Goal: Task Accomplishment & Management: Complete application form

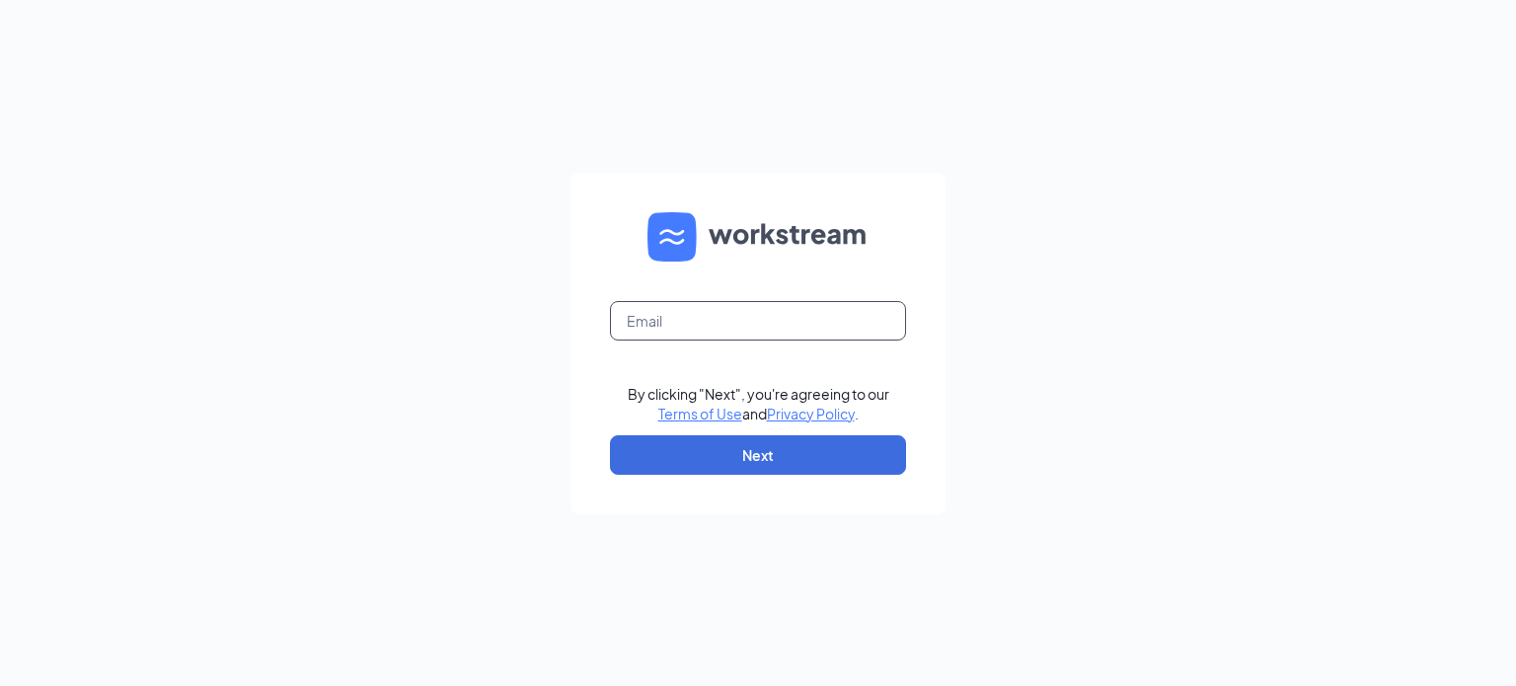
click at [668, 315] on input "text" at bounding box center [758, 320] width 296 height 39
type input "[EMAIL_ADDRESS][DOMAIN_NAME]"
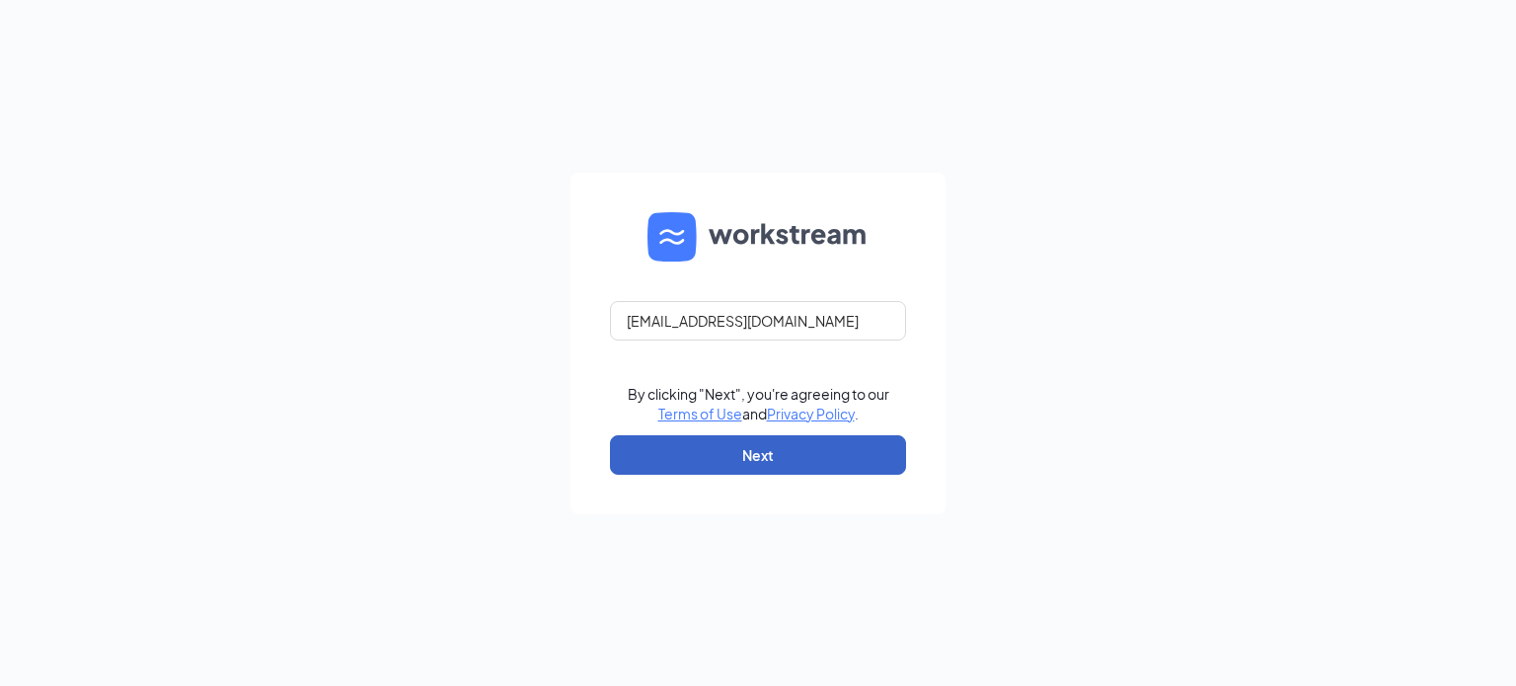
click at [754, 447] on button "Next" at bounding box center [758, 454] width 296 height 39
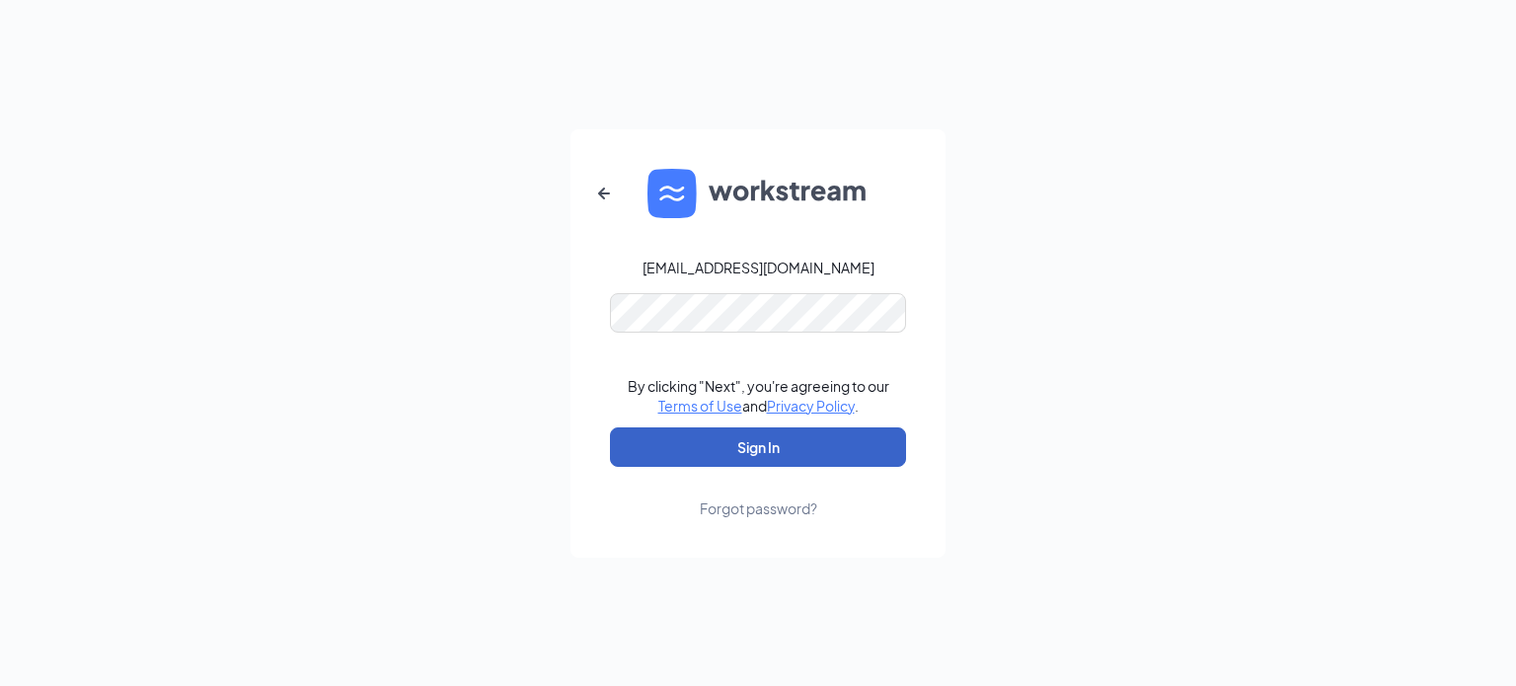
click at [756, 442] on button "Sign In" at bounding box center [758, 446] width 296 height 39
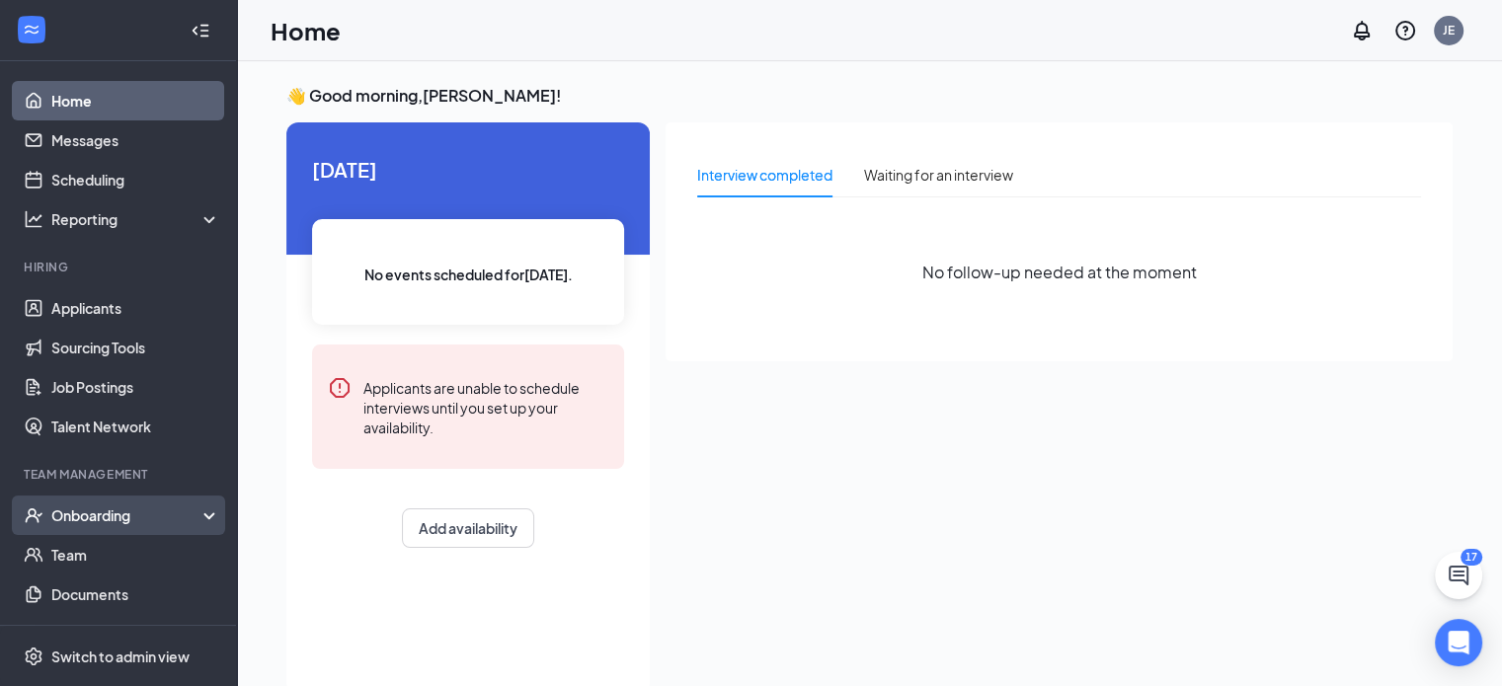
click at [120, 506] on div "Onboarding" at bounding box center [127, 515] width 152 height 20
click at [90, 549] on link "Overview" at bounding box center [135, 554] width 169 height 39
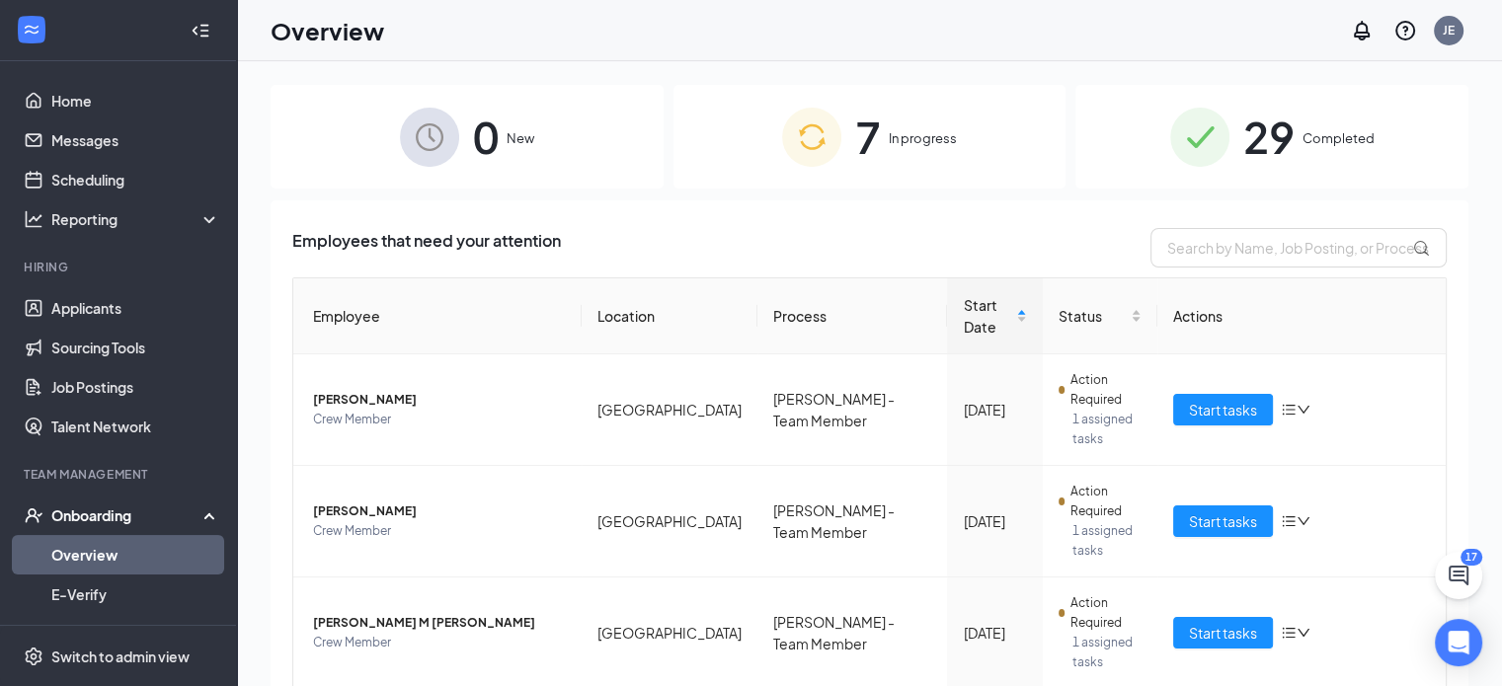
click at [903, 133] on span "In progress" at bounding box center [922, 138] width 68 height 20
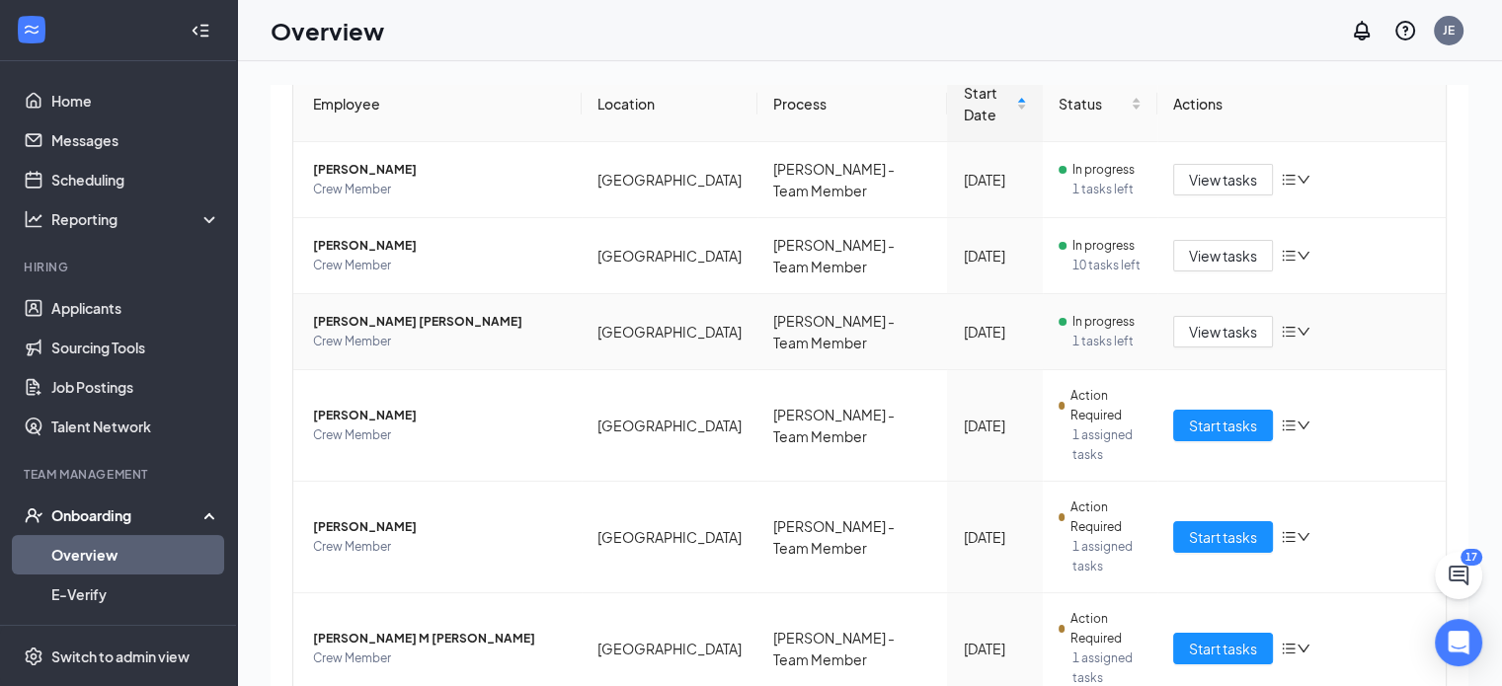
scroll to position [217, 0]
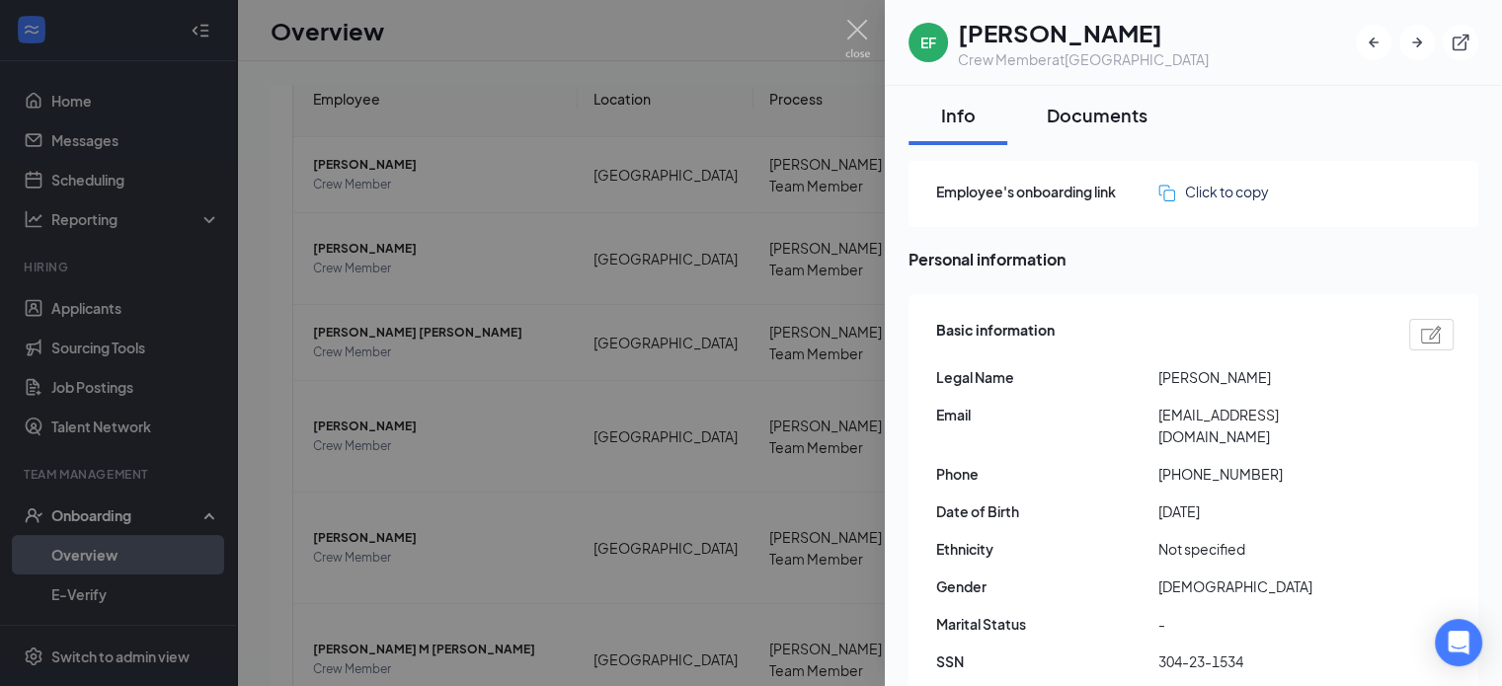
click at [1091, 110] on div "Documents" at bounding box center [1096, 115] width 101 height 25
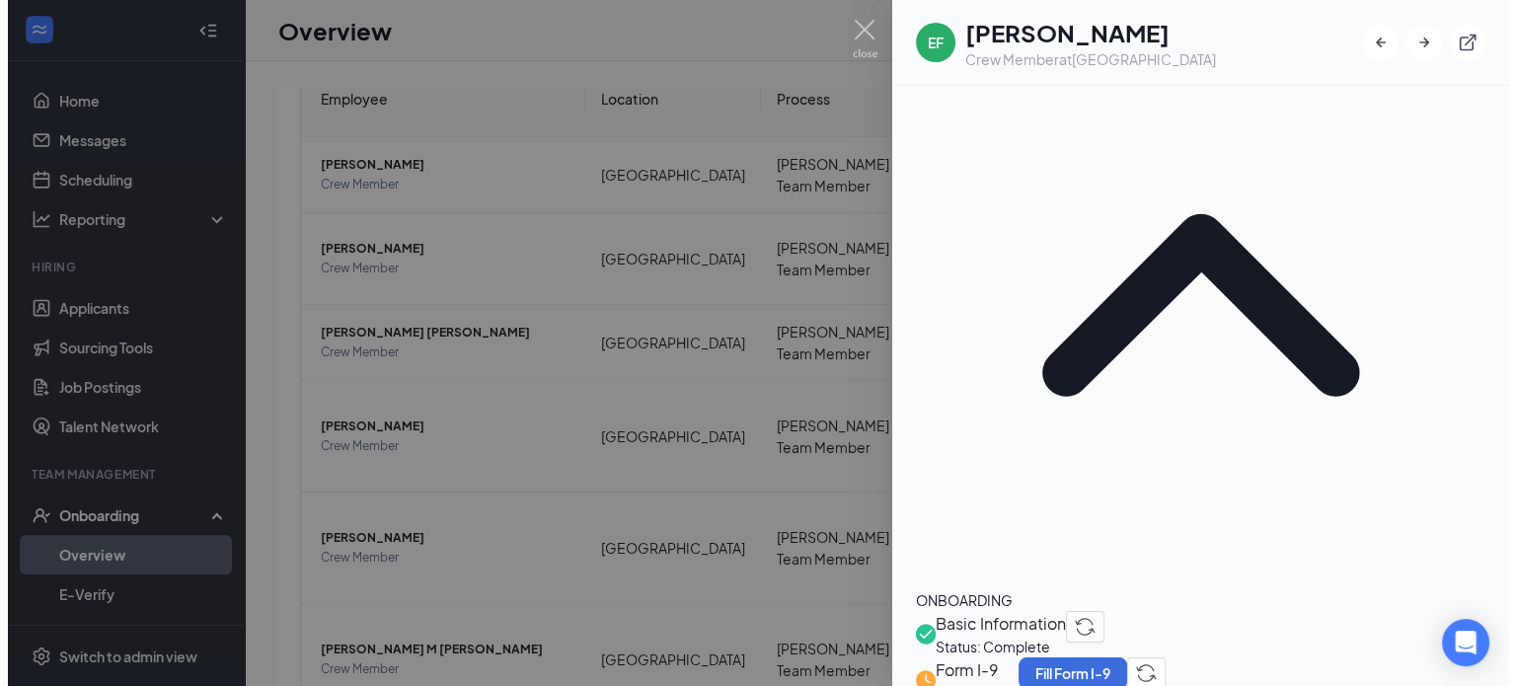
scroll to position [197, 0]
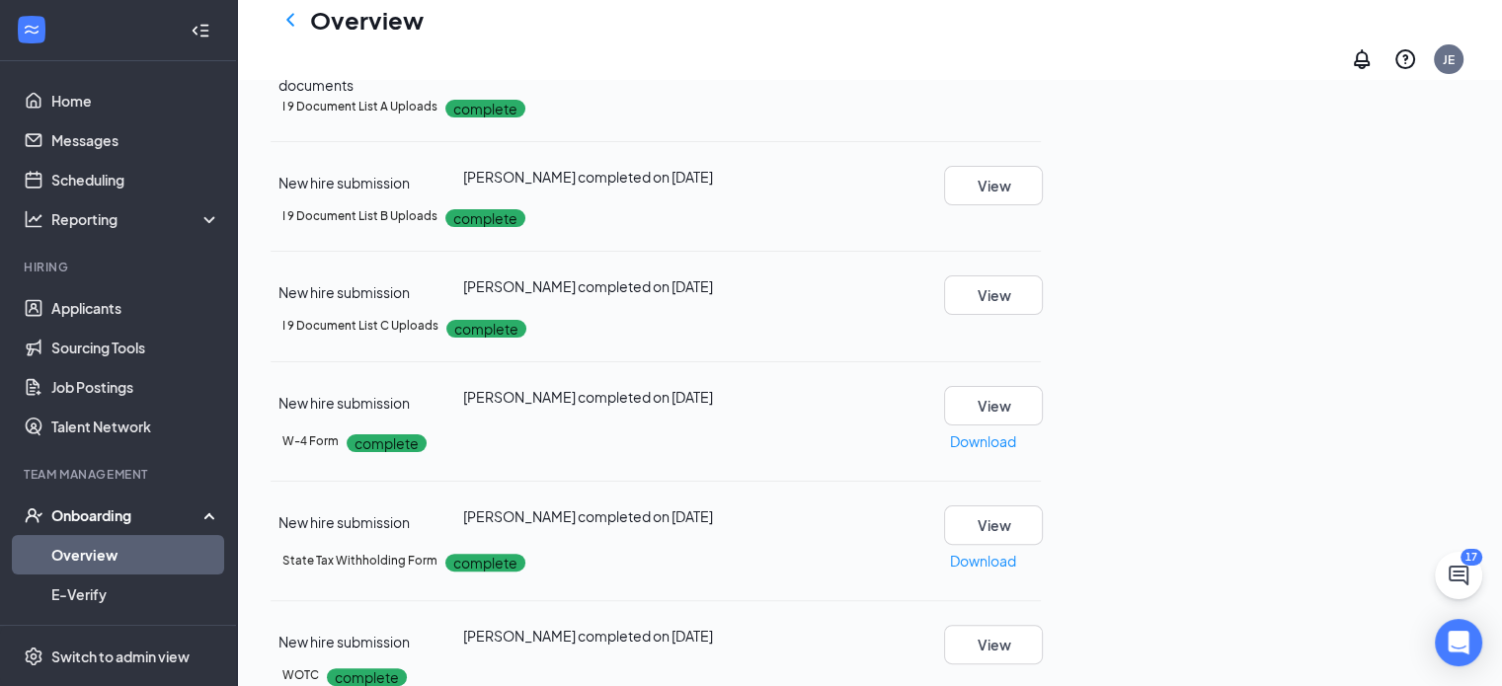
scroll to position [281, 0]
click at [1042, 275] on button "View" at bounding box center [993, 294] width 99 height 39
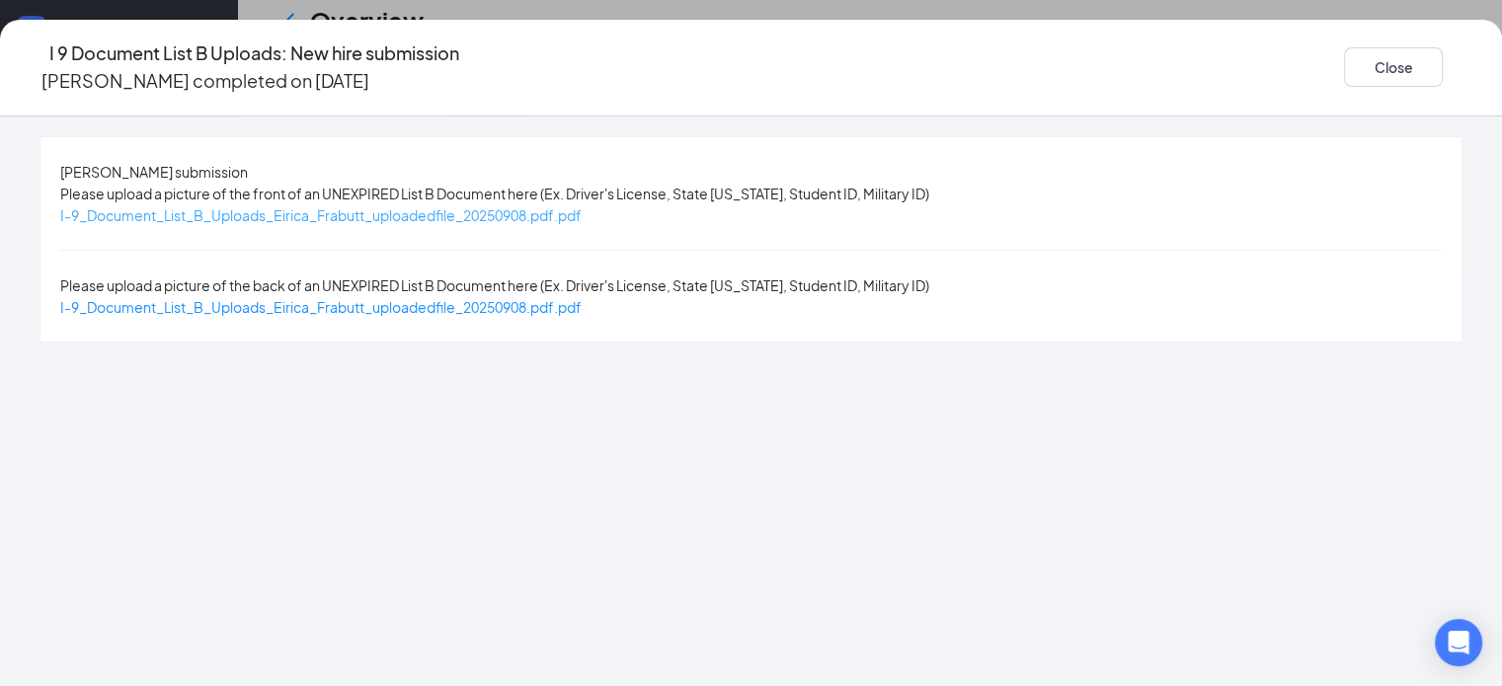
click at [581, 214] on span "I-9_Document_List_B_Uploads_Eirica_Frabutt_uploadedfile_20250908.pdf.pdf" at bounding box center [320, 215] width 521 height 18
click at [1385, 58] on button "Close" at bounding box center [1393, 66] width 99 height 39
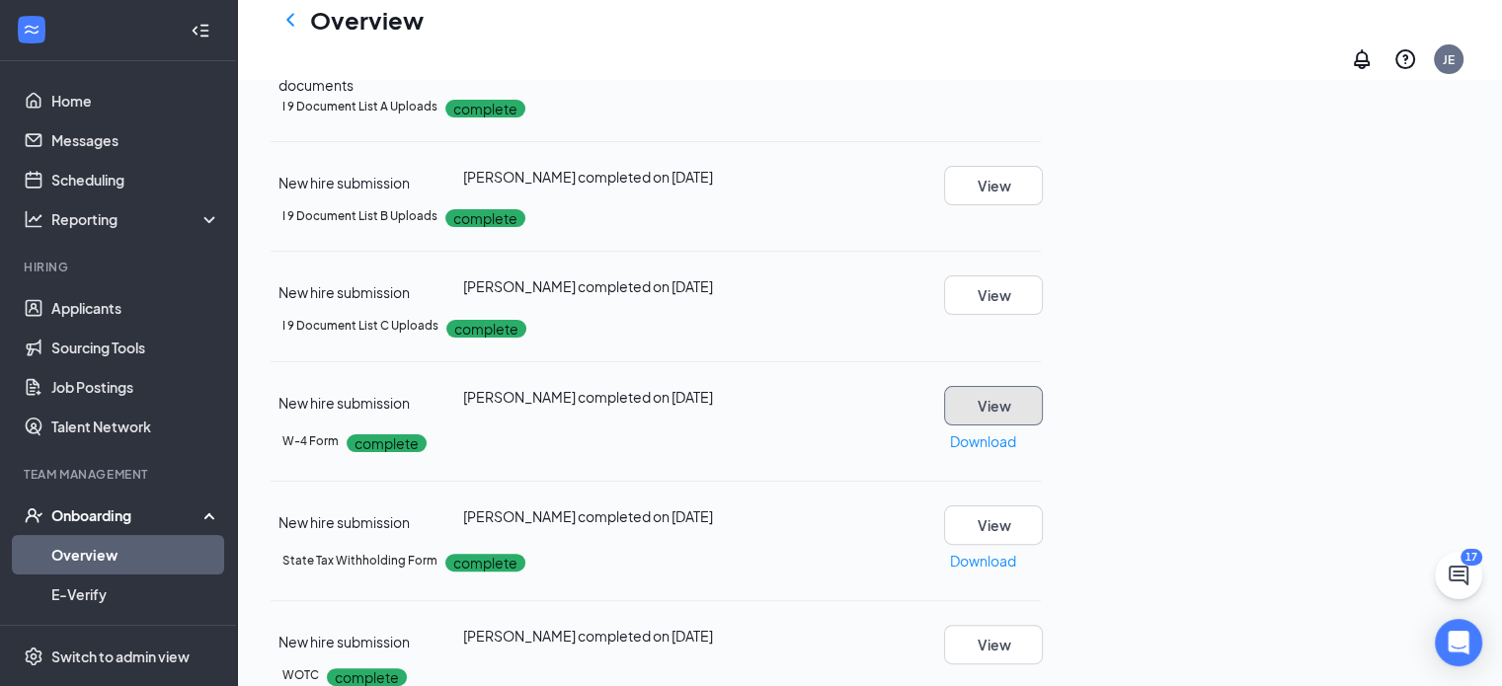
click at [1042, 398] on button "View" at bounding box center [993, 405] width 99 height 39
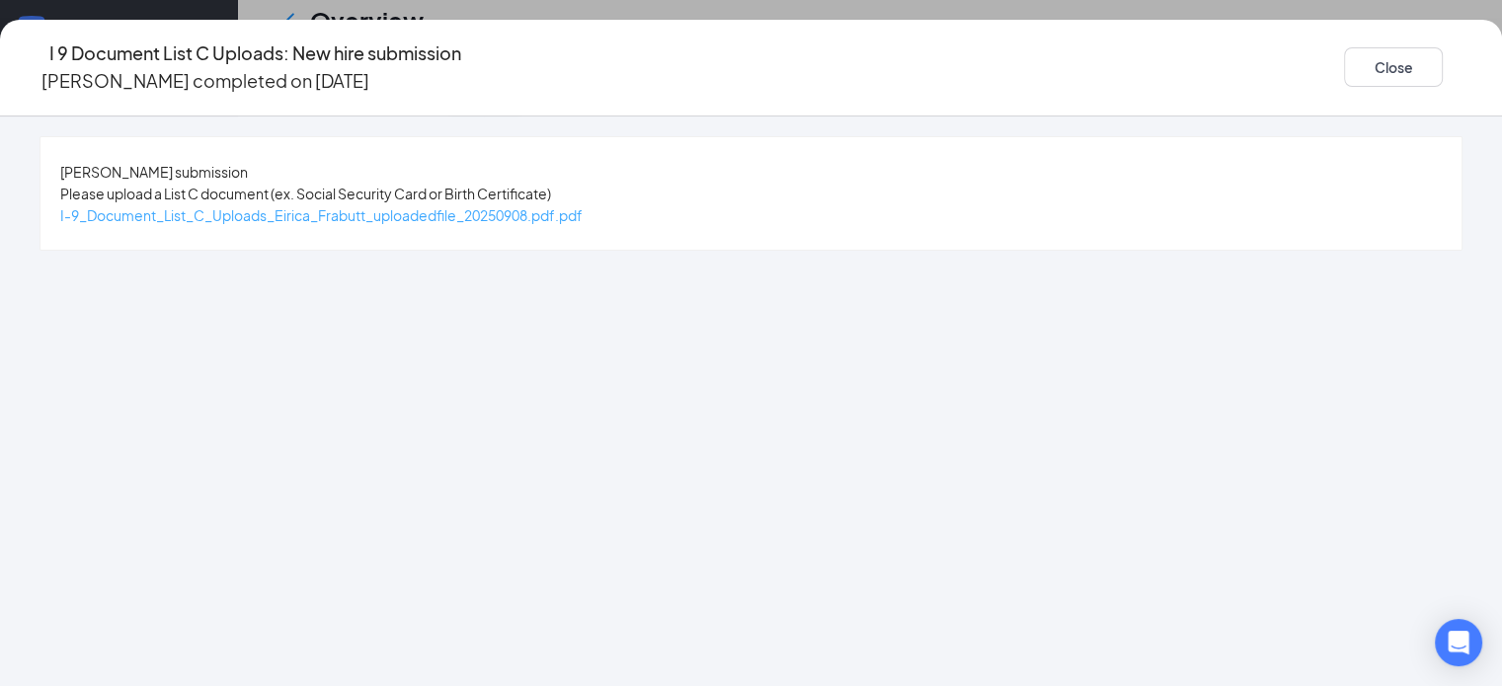
click at [463, 213] on span "I-9_Document_List_C_Uploads_Eirica_Frabutt_uploadedfile_20250908.pdf.pdf" at bounding box center [321, 215] width 522 height 18
click at [1350, 54] on button "Close" at bounding box center [1393, 66] width 99 height 39
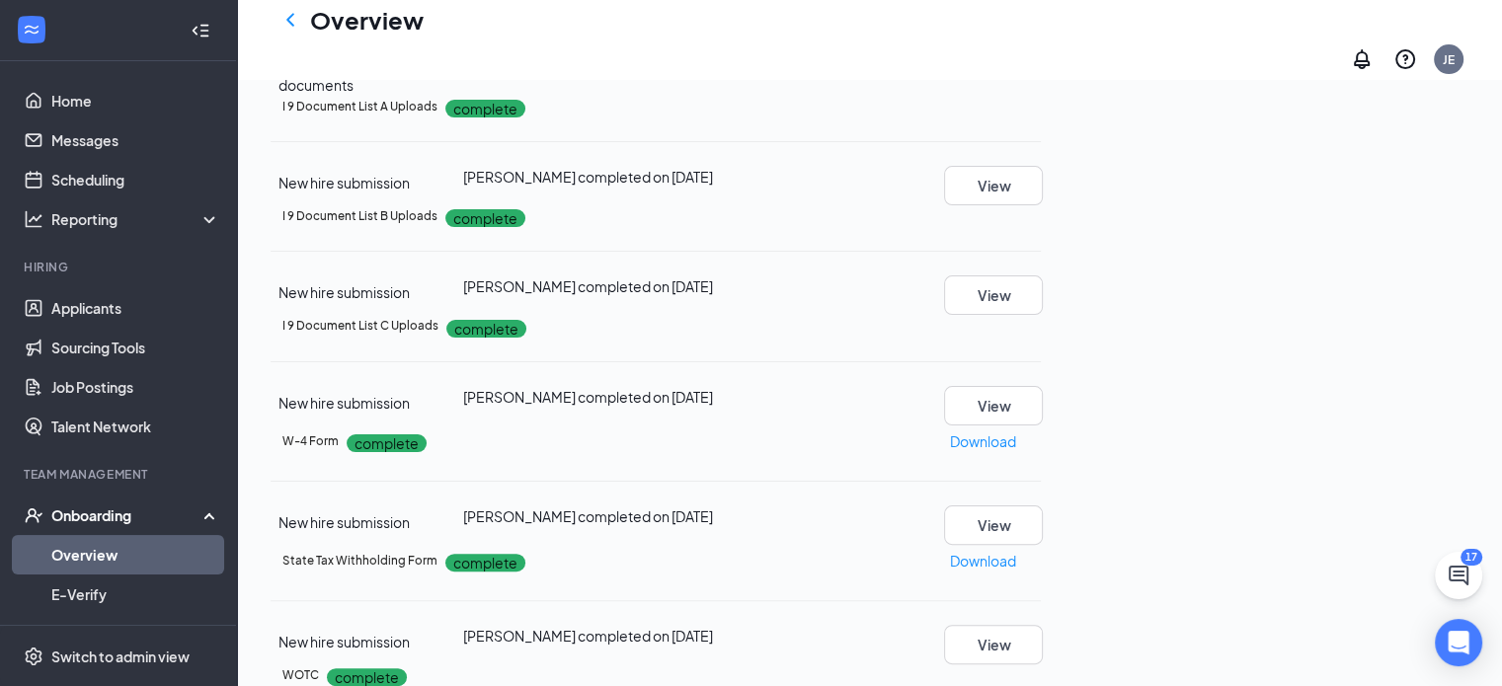
click at [1040, 74] on button "Review" at bounding box center [1015, 63] width 49 height 22
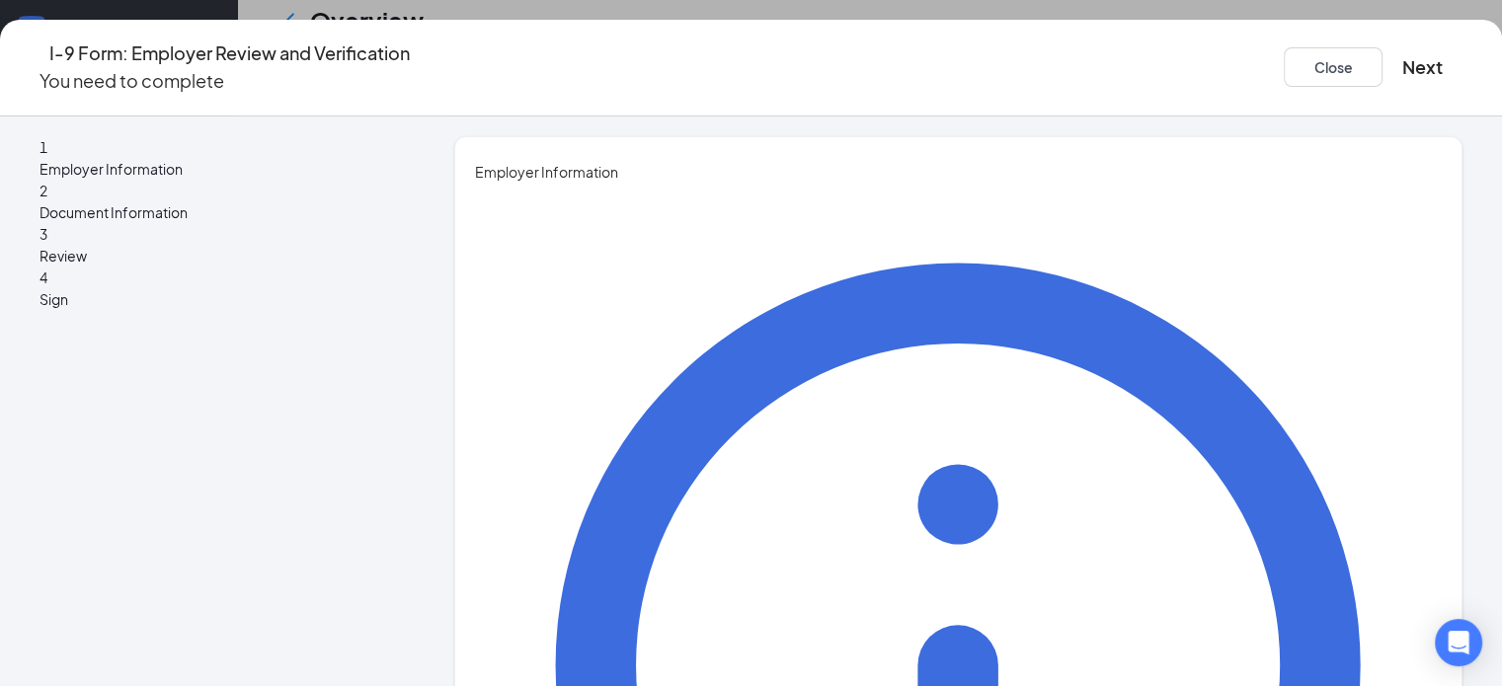
type input "Jeffrey"
drag, startPoint x: 573, startPoint y: 402, endPoint x: 587, endPoint y: 414, distance: 19.0
type input "Eaton"
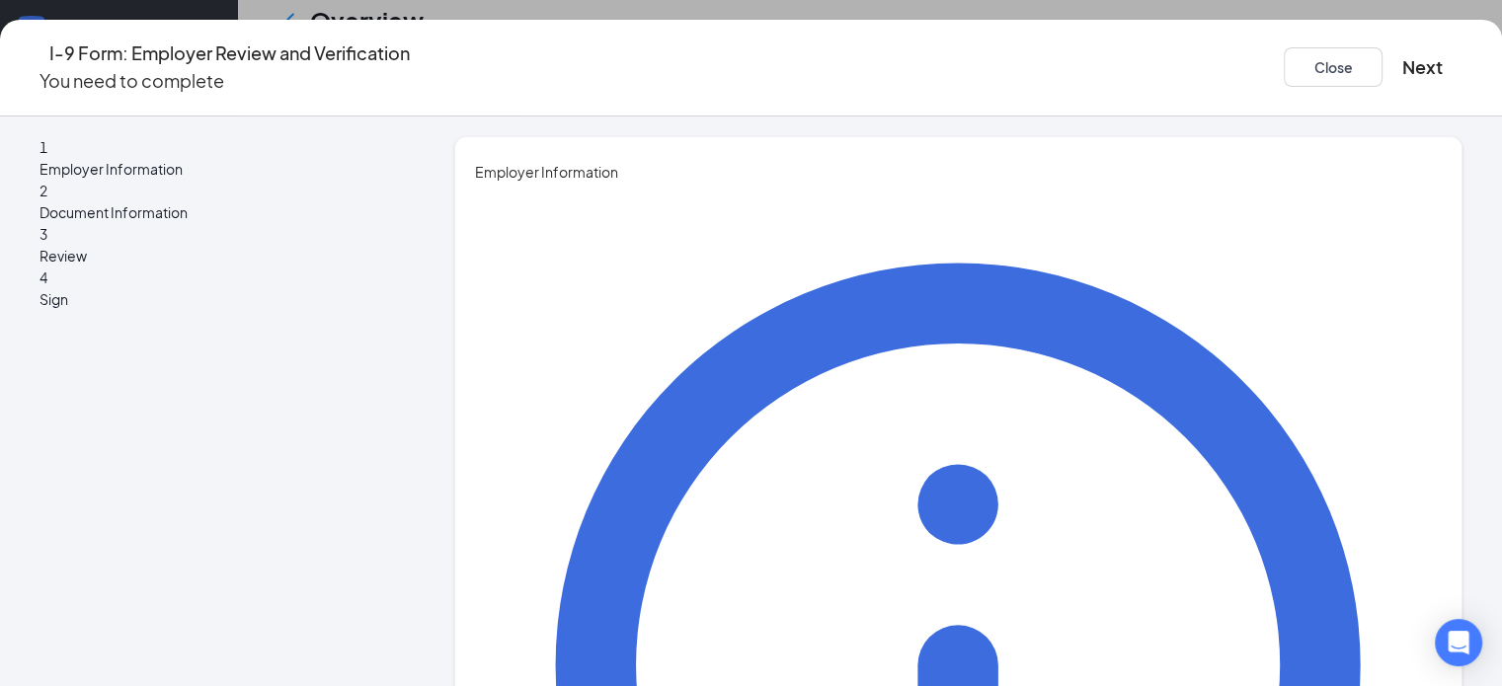
drag, startPoint x: 557, startPoint y: 495, endPoint x: 577, endPoint y: 495, distance: 19.7
type input "General Manager"
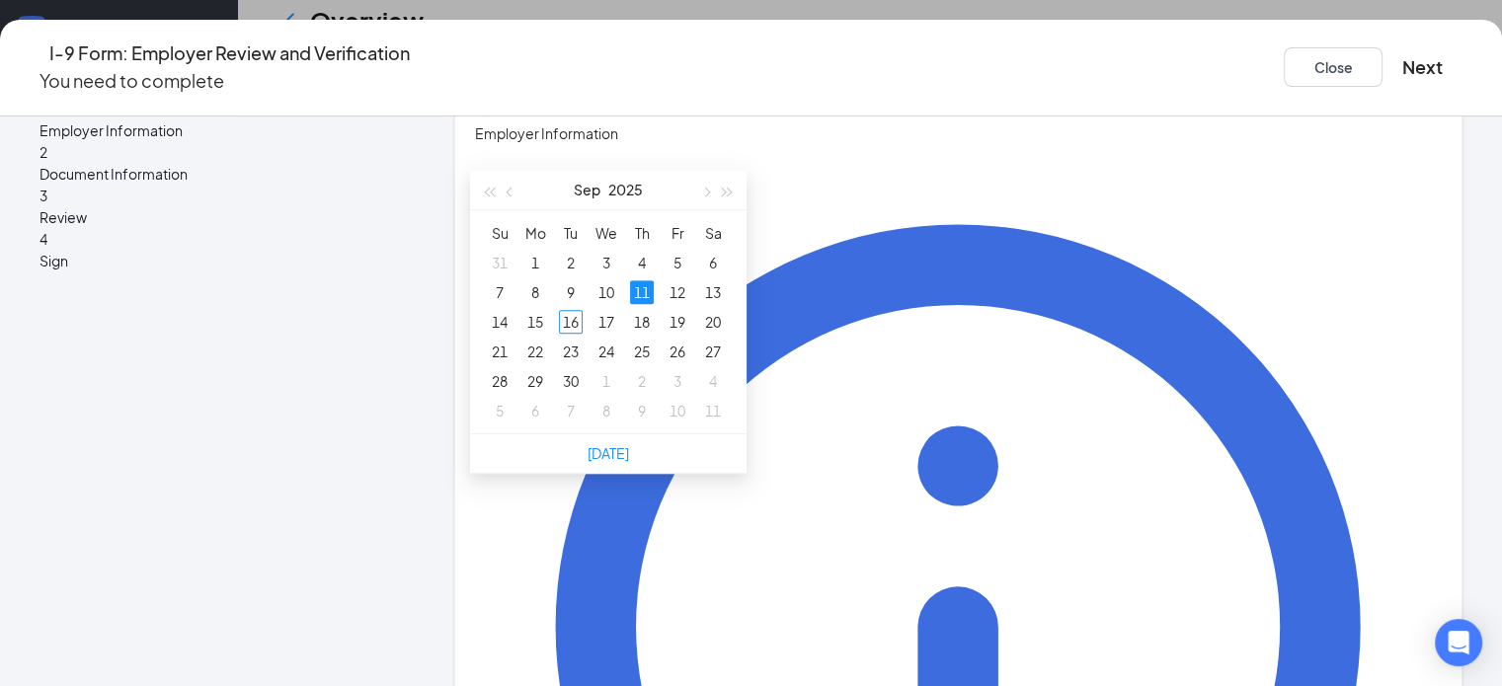
scroll to position [909, 0]
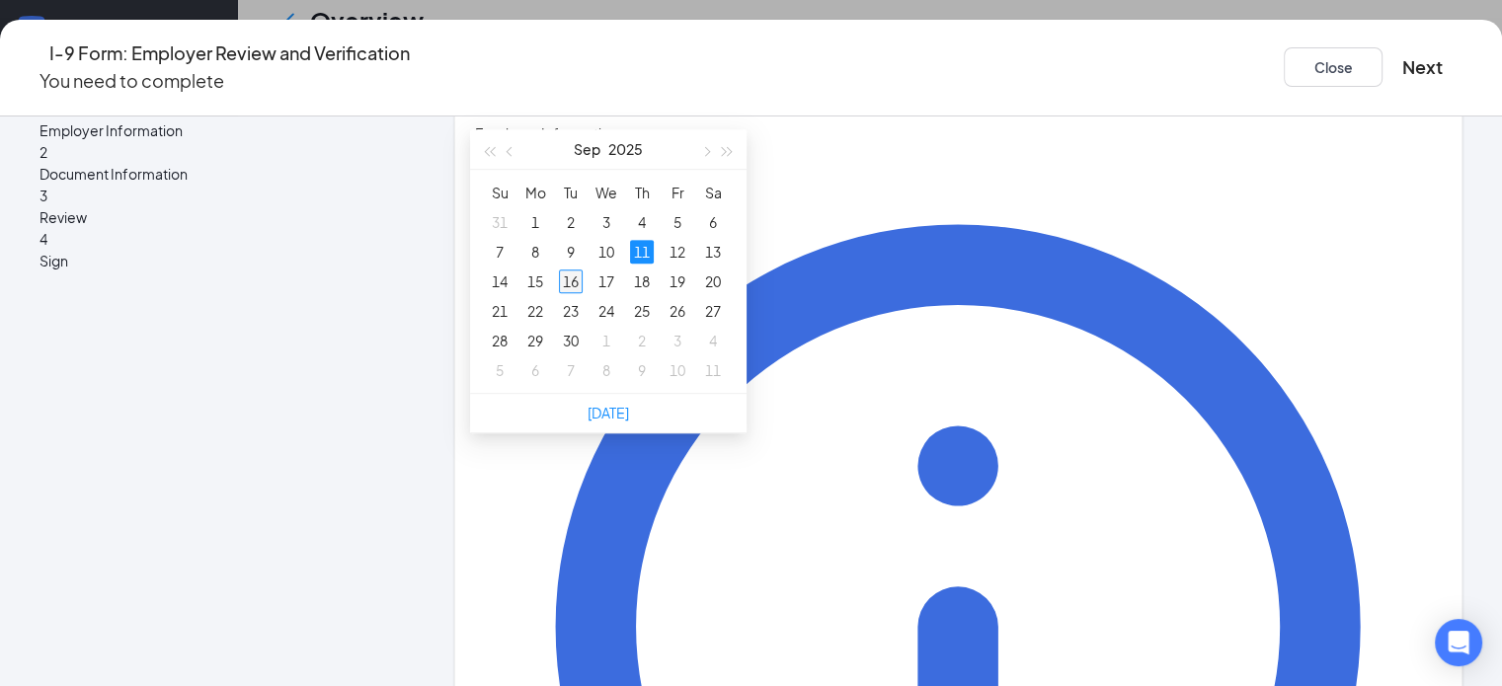
type input "09/16/2025"
click at [576, 274] on div "16" at bounding box center [571, 282] width 24 height 24
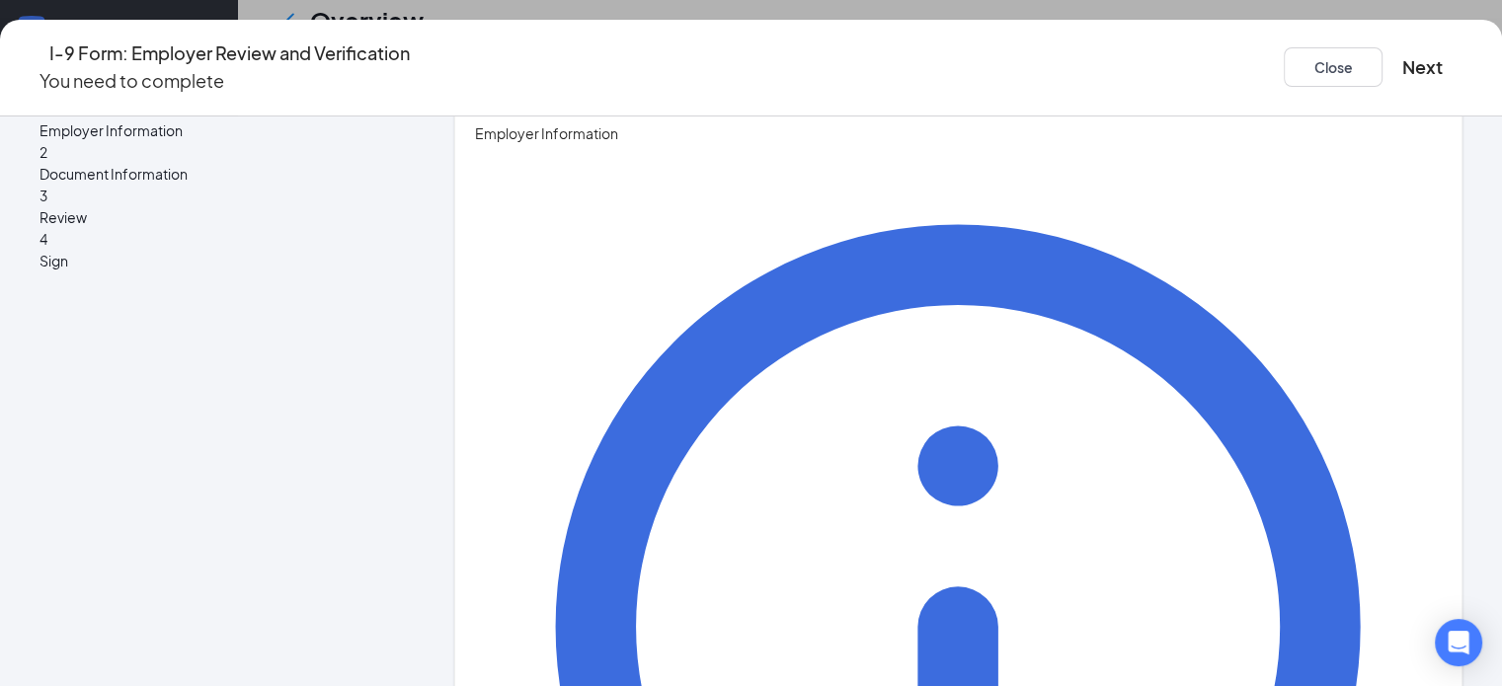
scroll to position [568, 0]
click at [1402, 53] on button "Next" at bounding box center [1422, 67] width 40 height 28
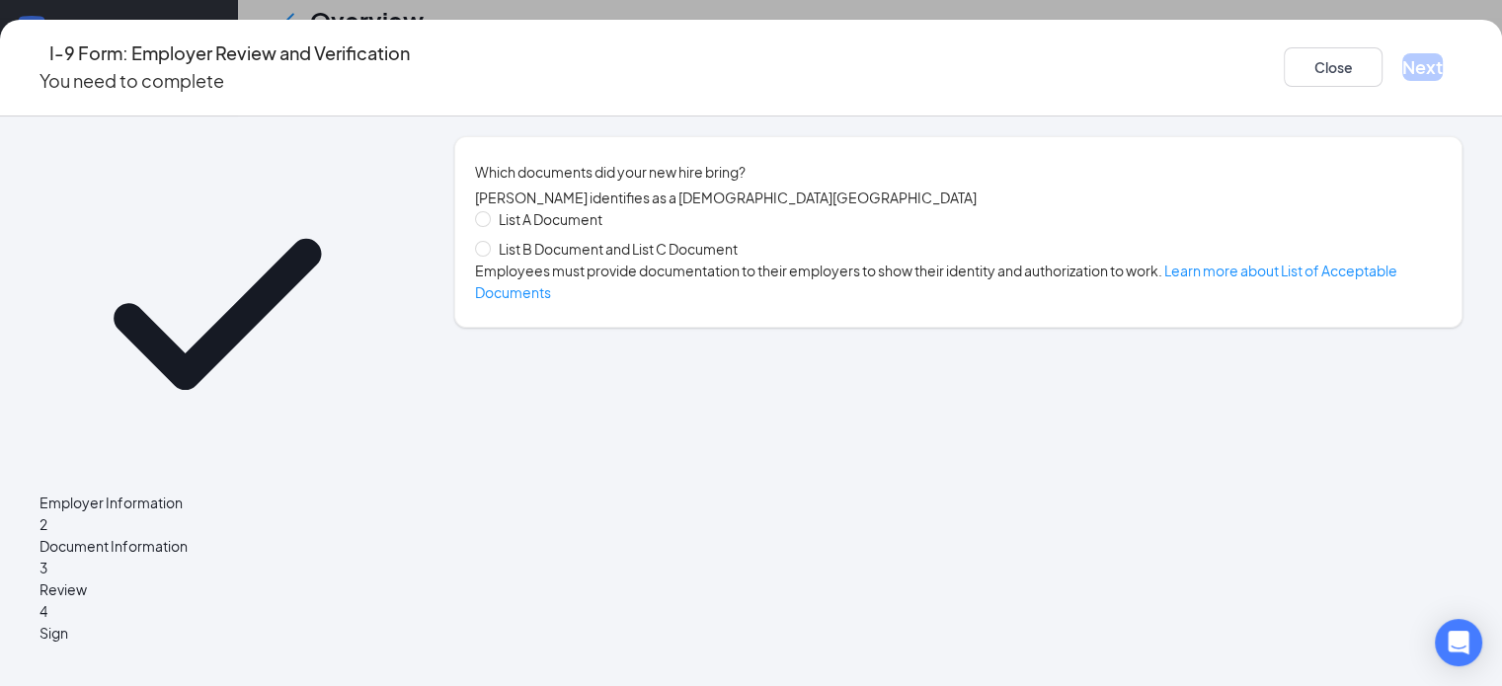
scroll to position [0, 0]
click at [484, 257] on span at bounding box center [483, 249] width 16 height 16
click at [484, 255] on input "List B Document and List C Document" at bounding box center [482, 248] width 14 height 14
radio input "true"
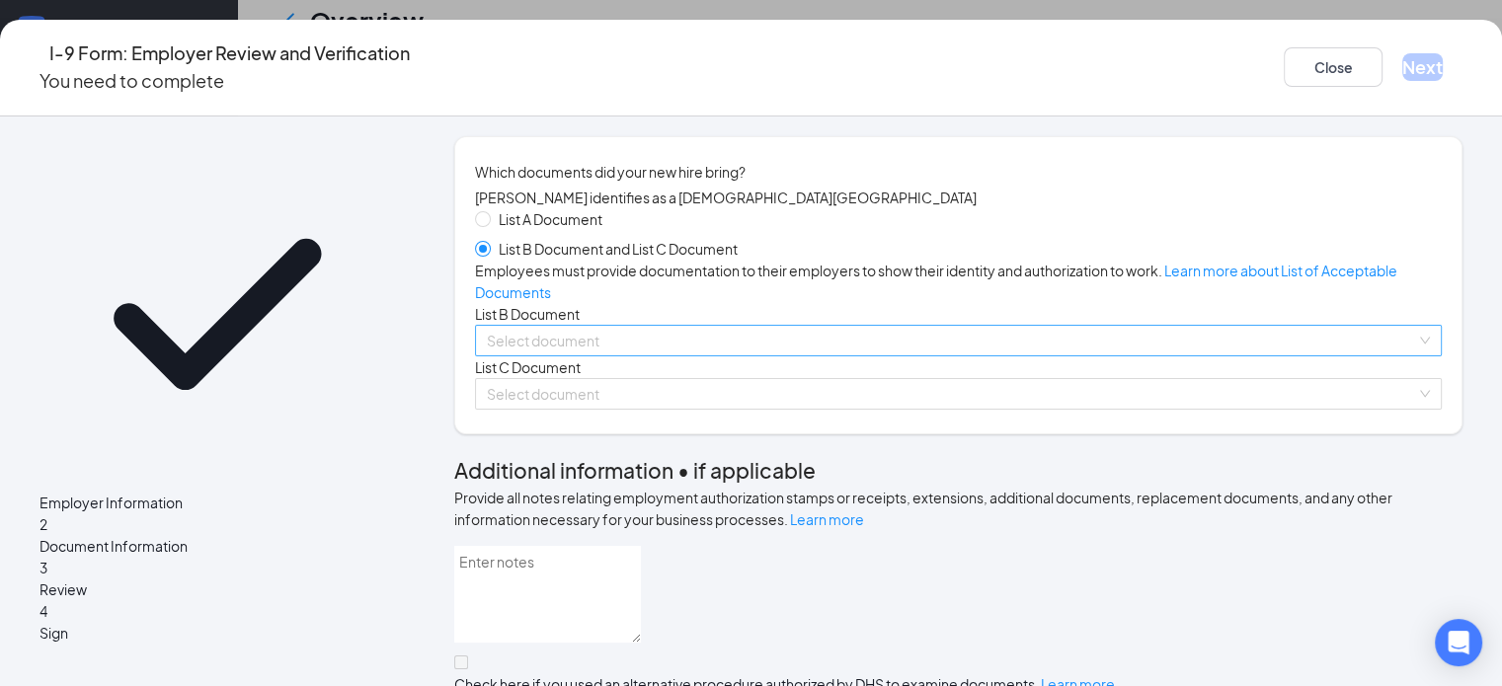
click at [640, 355] on input "search" at bounding box center [951, 341] width 929 height 30
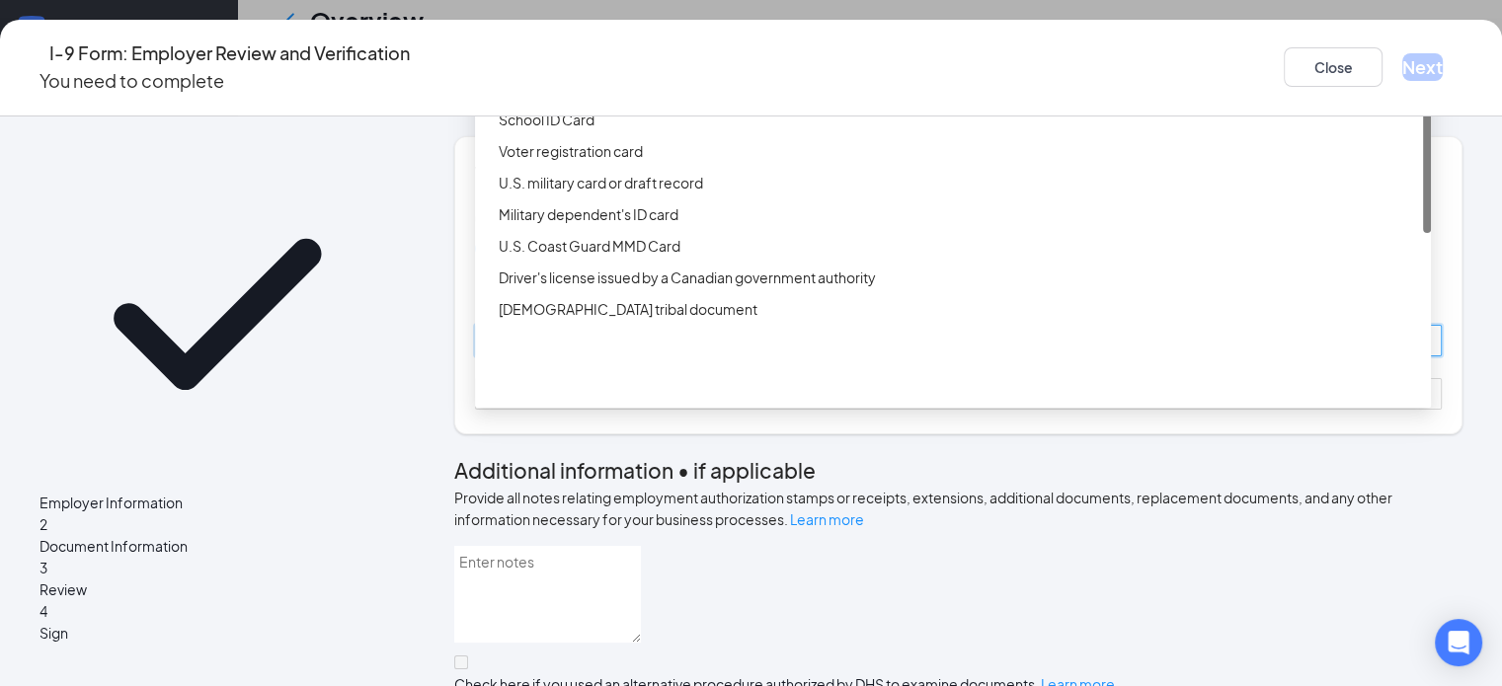
click at [631, 67] on div "Driver’s License issued by U.S State or outlying US possession" at bounding box center [959, 56] width 920 height 22
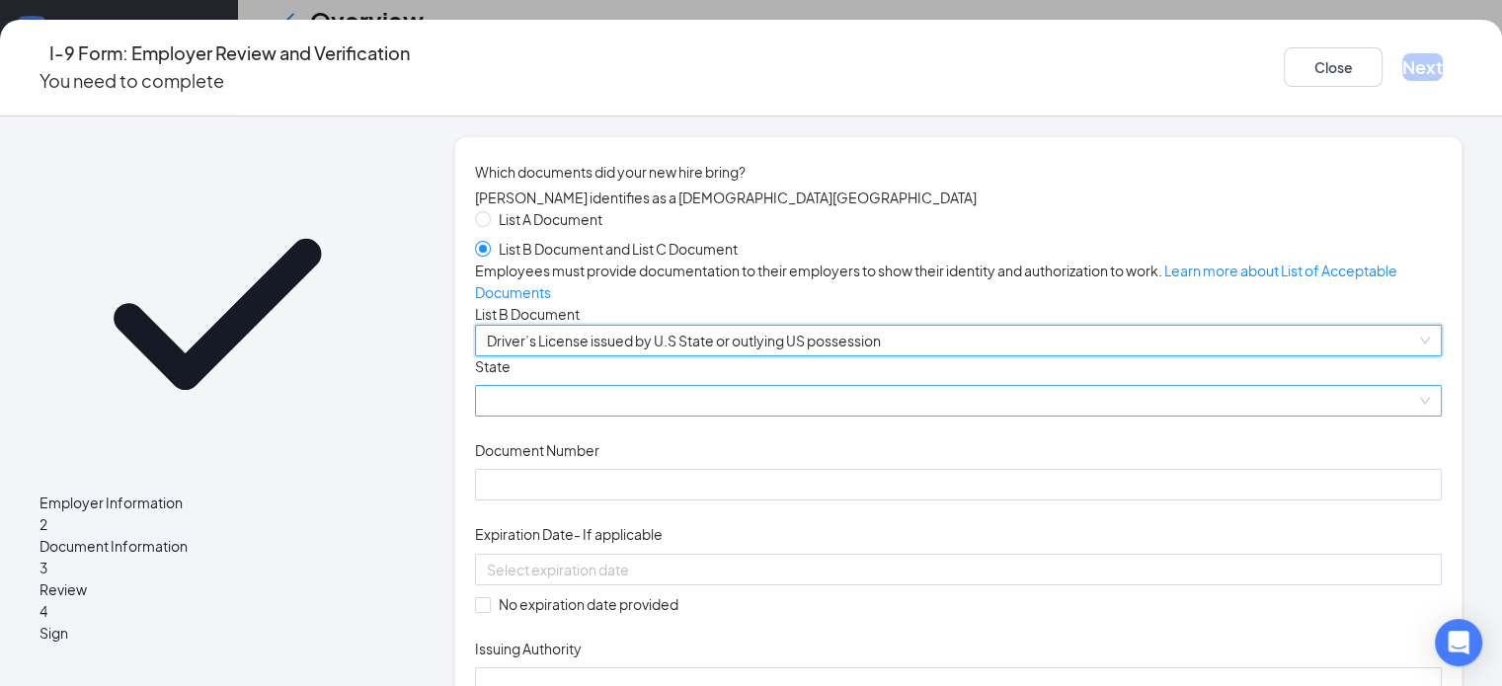
click at [584, 416] on span at bounding box center [958, 401] width 943 height 30
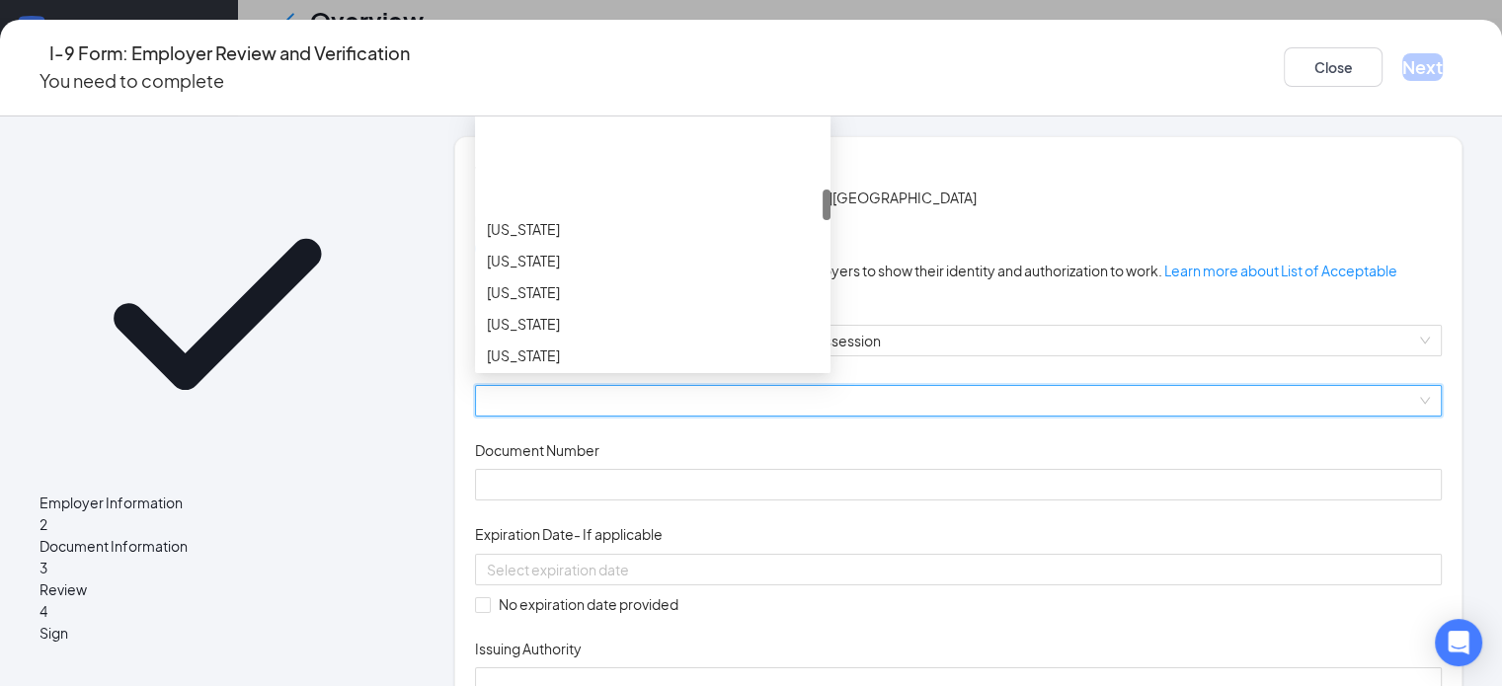
scroll to position [592, 0]
click at [536, 236] on div "Indiana" at bounding box center [653, 225] width 332 height 22
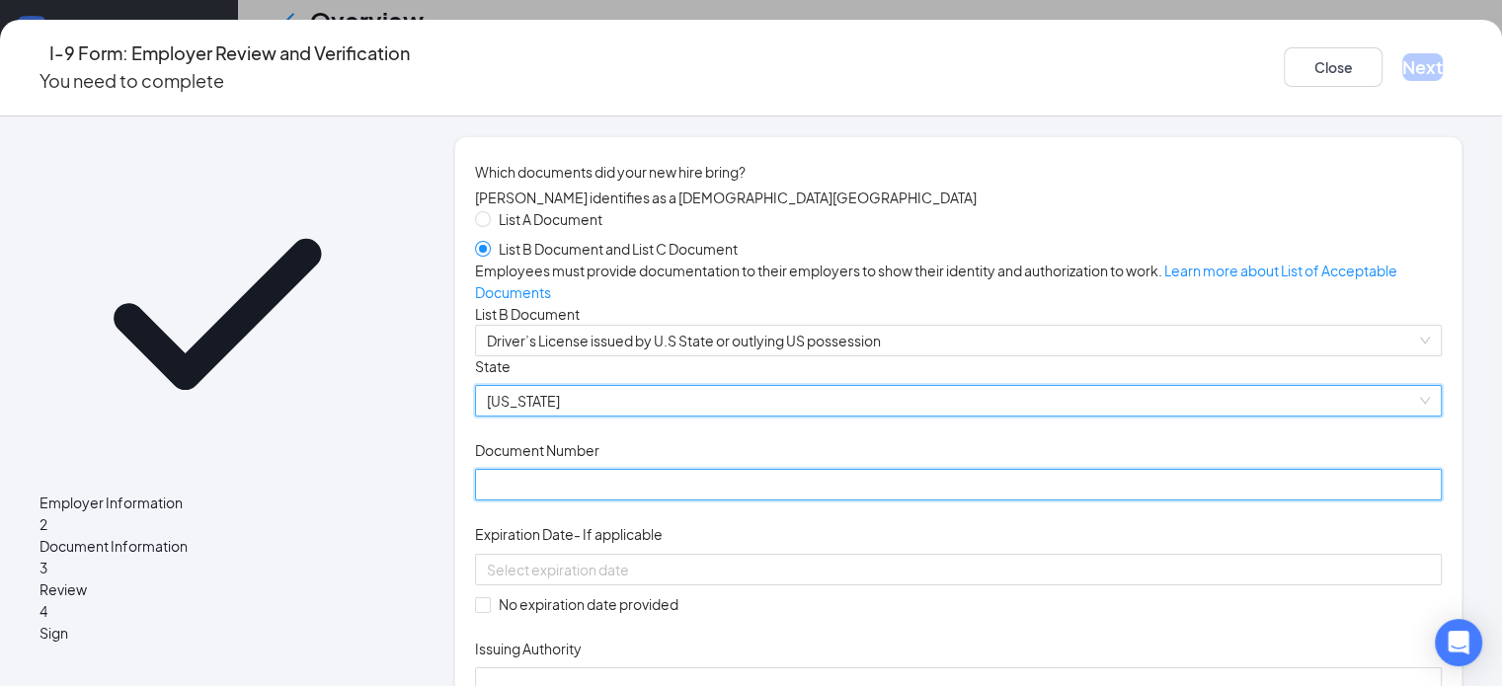
click at [596, 501] on input "Document Number" at bounding box center [958, 485] width 966 height 32
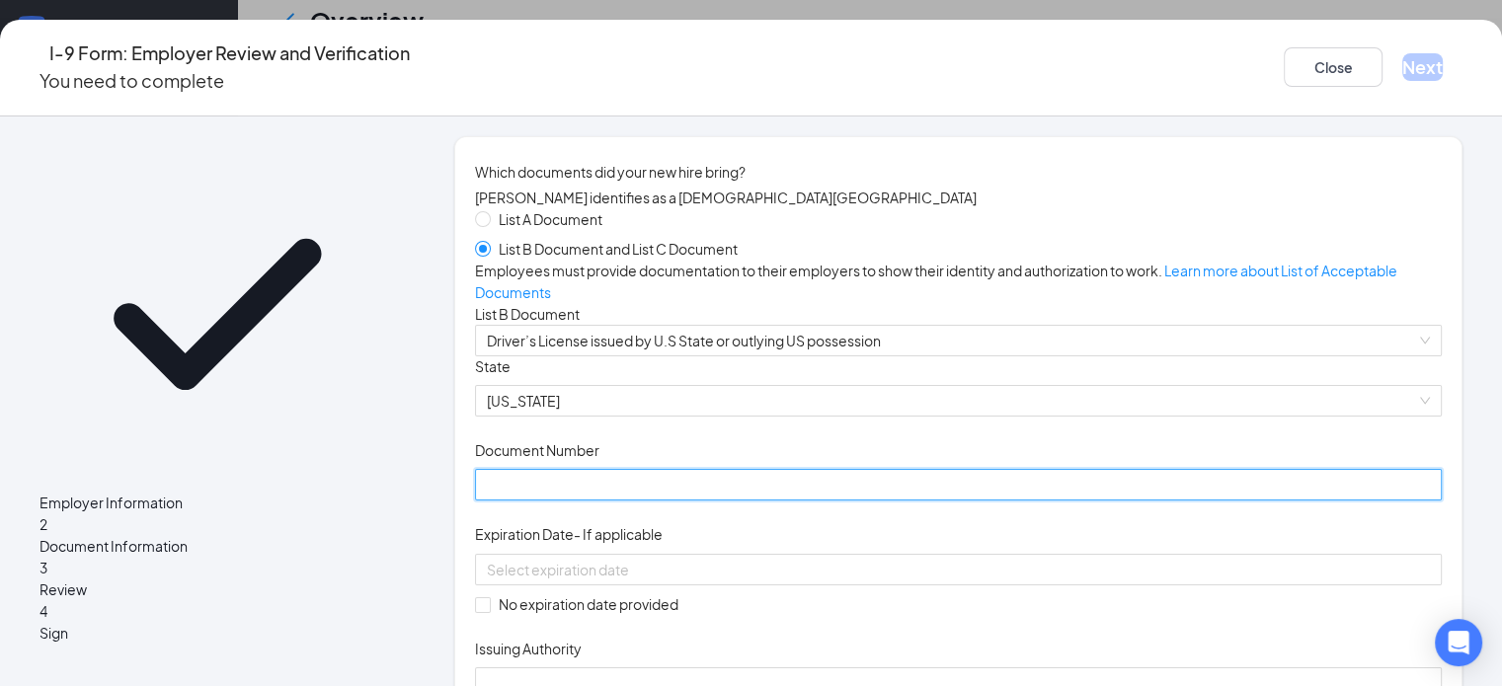
scroll to position [99, 0]
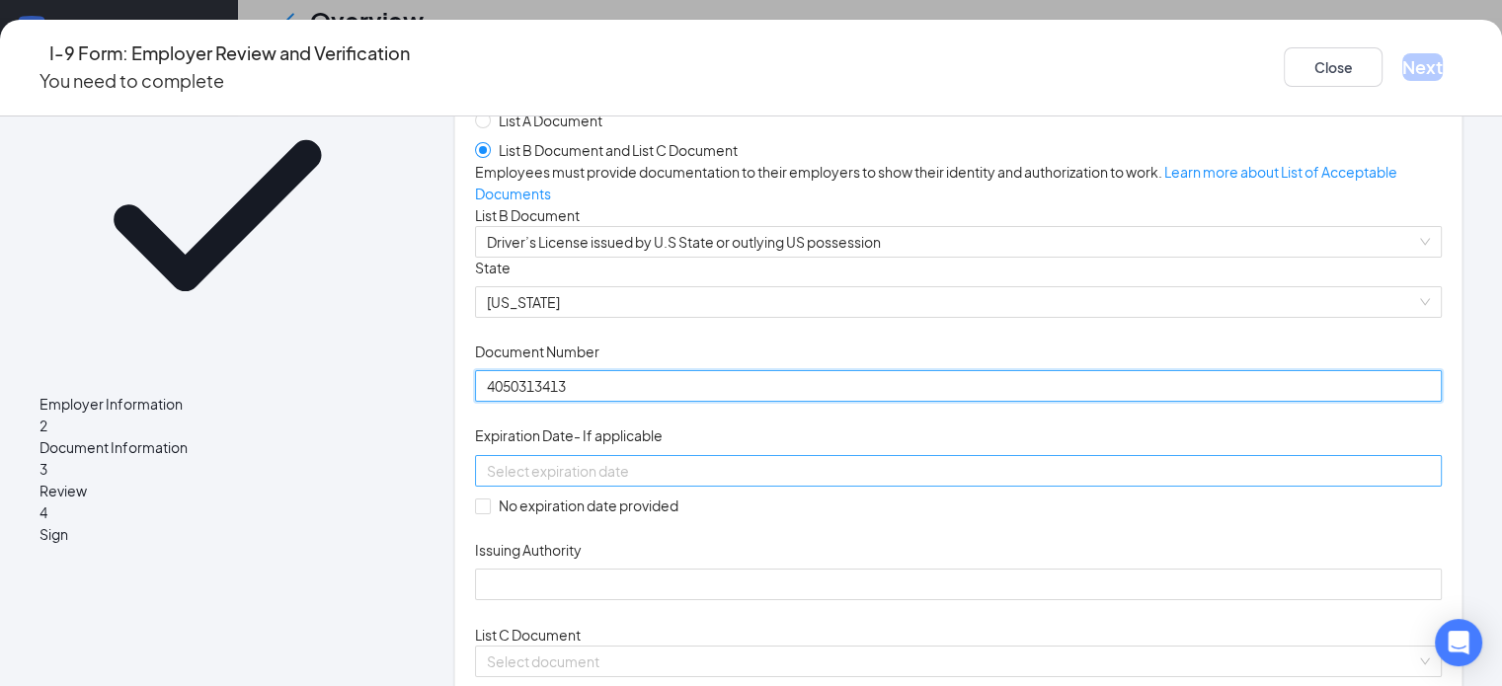
type input "4050313413"
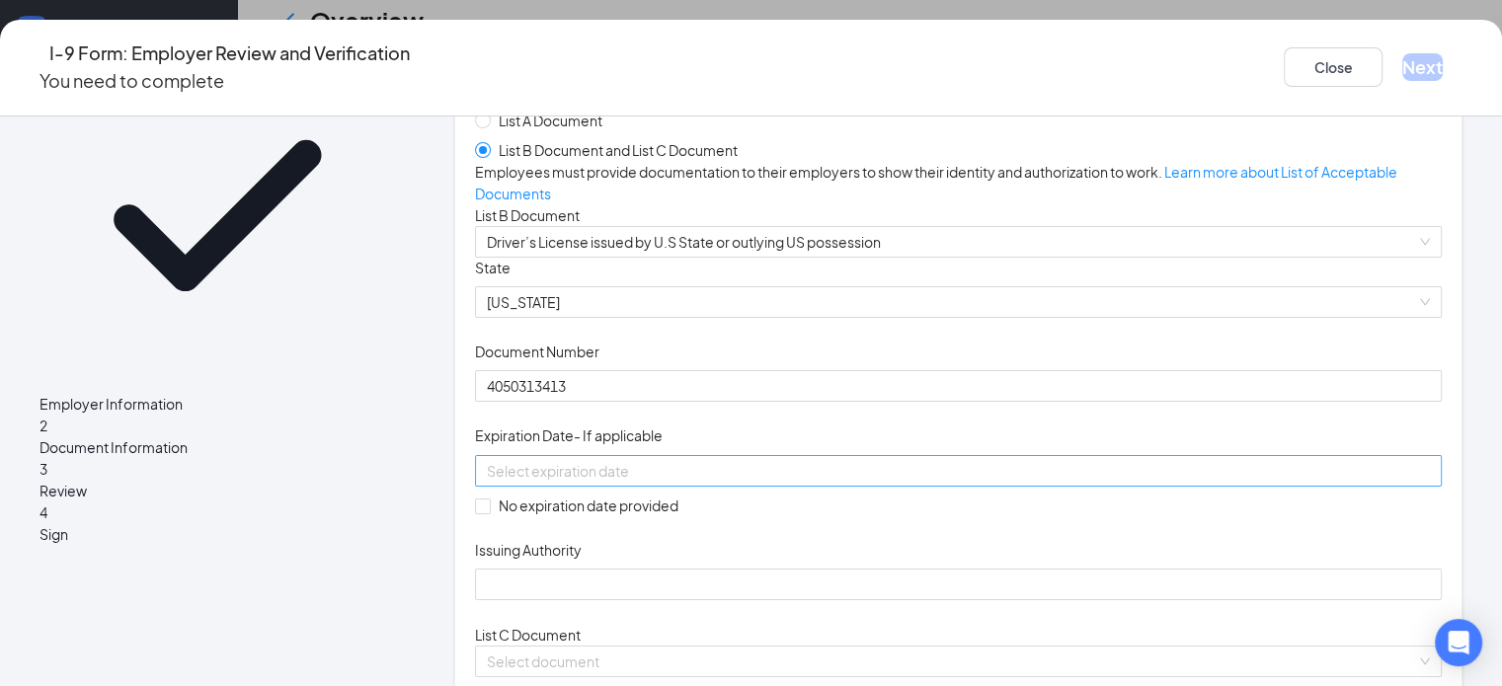
click at [671, 482] on input at bounding box center [956, 471] width 939 height 22
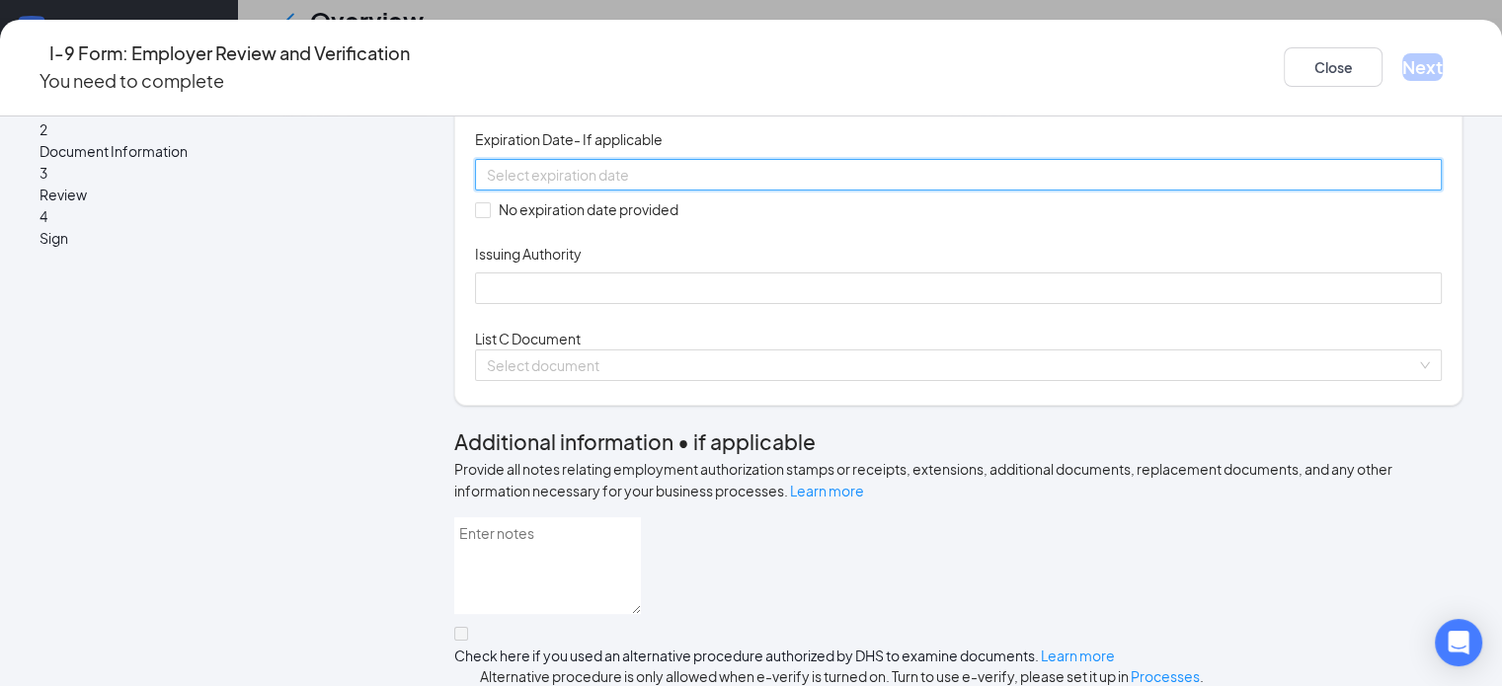
scroll to position [742, 0]
click at [803, 186] on div at bounding box center [958, 175] width 943 height 22
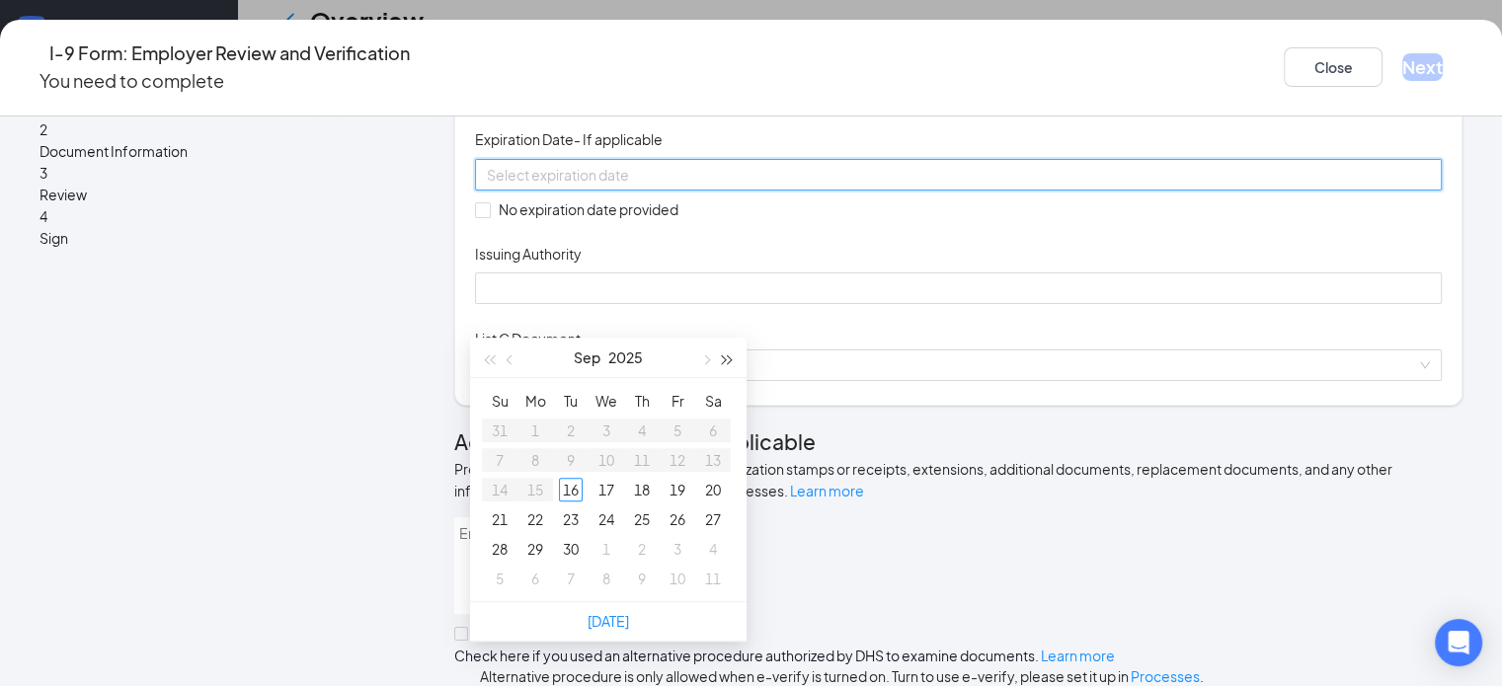
click at [729, 357] on span "button" at bounding box center [728, 360] width 10 height 10
click at [729, 356] on span "button" at bounding box center [728, 360] width 10 height 10
click at [509, 355] on span "button" at bounding box center [511, 360] width 10 height 10
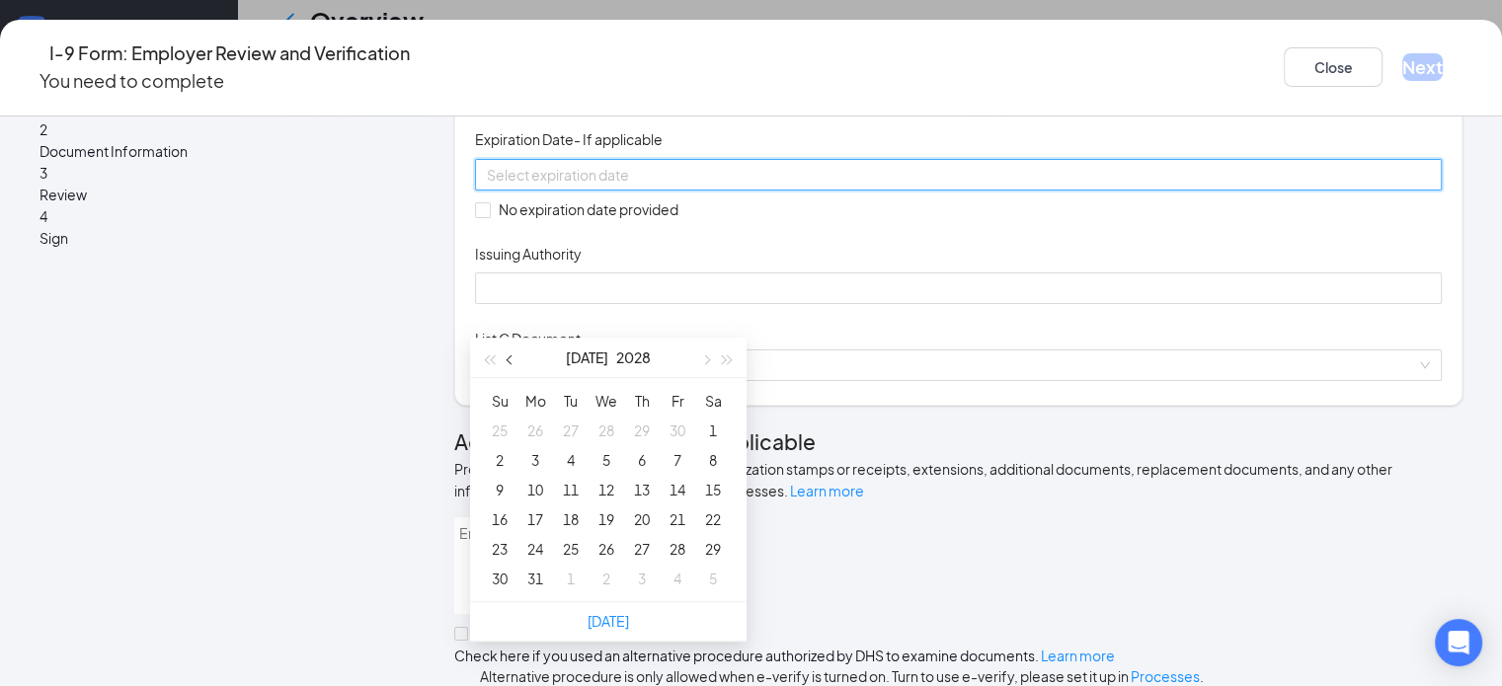
click at [509, 355] on span "button" at bounding box center [511, 360] width 10 height 10
type input "03/01/2028"
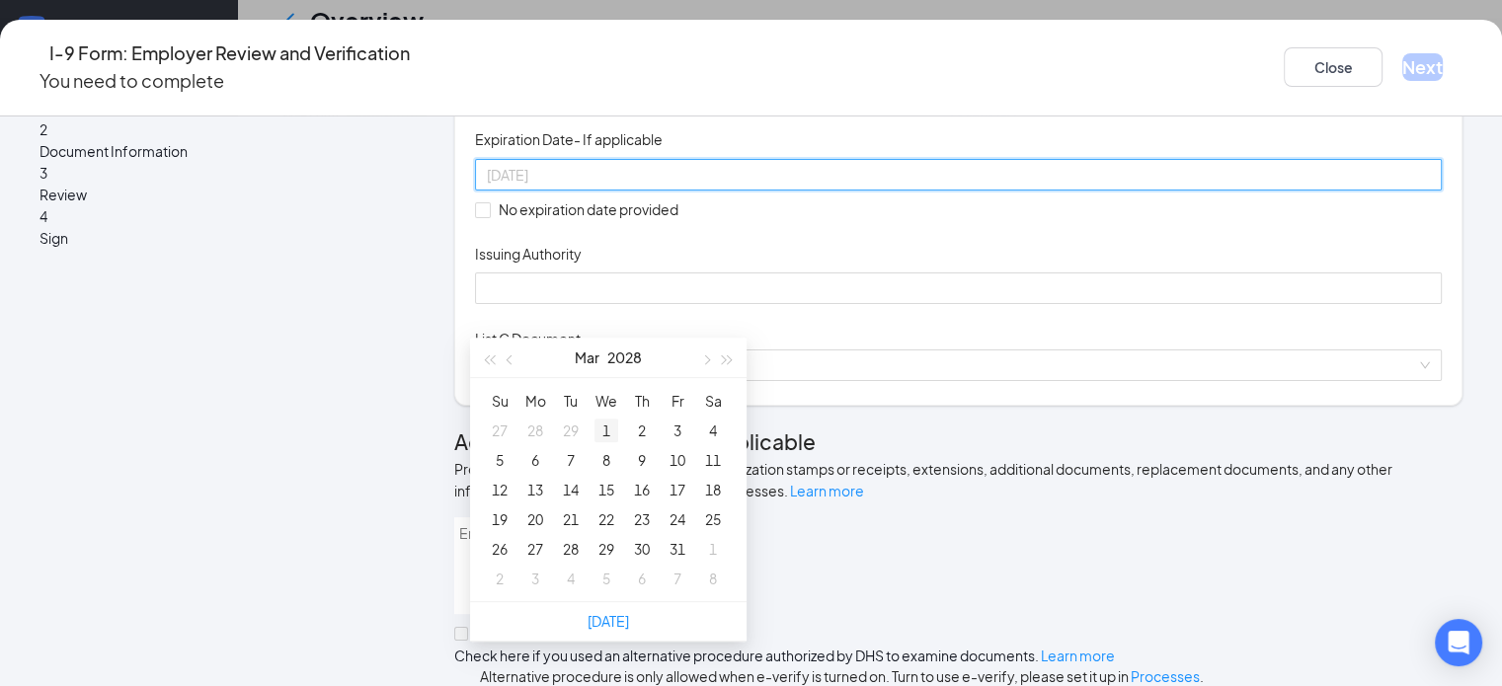
click at [605, 425] on div "1" at bounding box center [606, 431] width 24 height 24
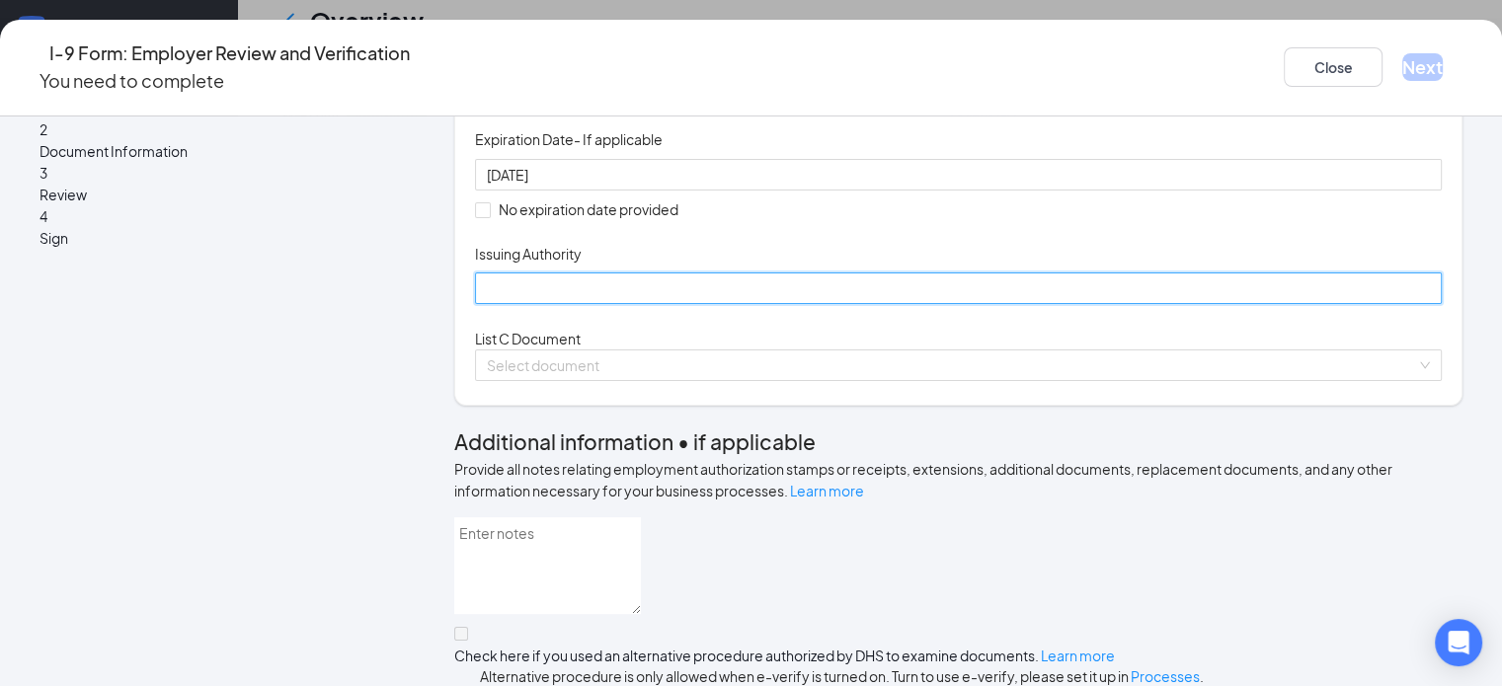
click at [526, 304] on input "Issuing Authority" at bounding box center [958, 288] width 966 height 32
type input "Indiana BMV"
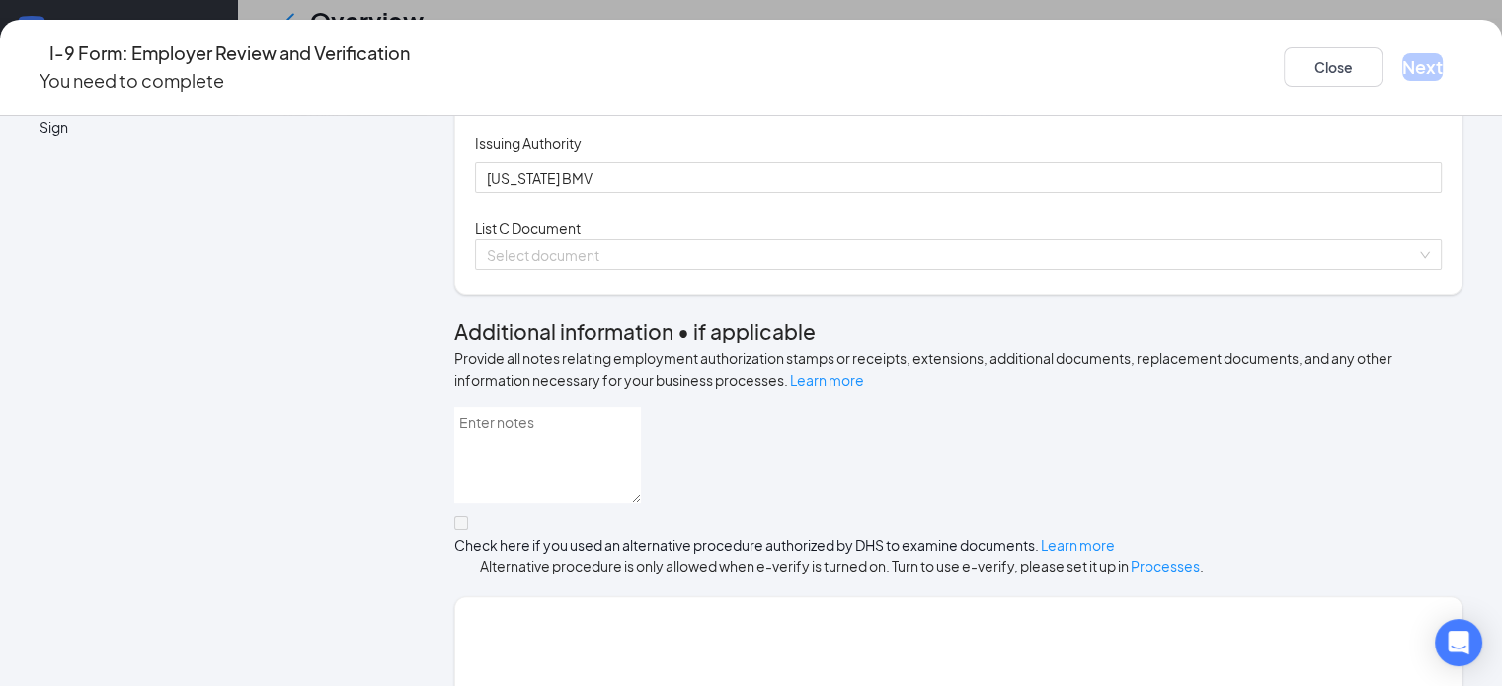
scroll to position [556, 0]
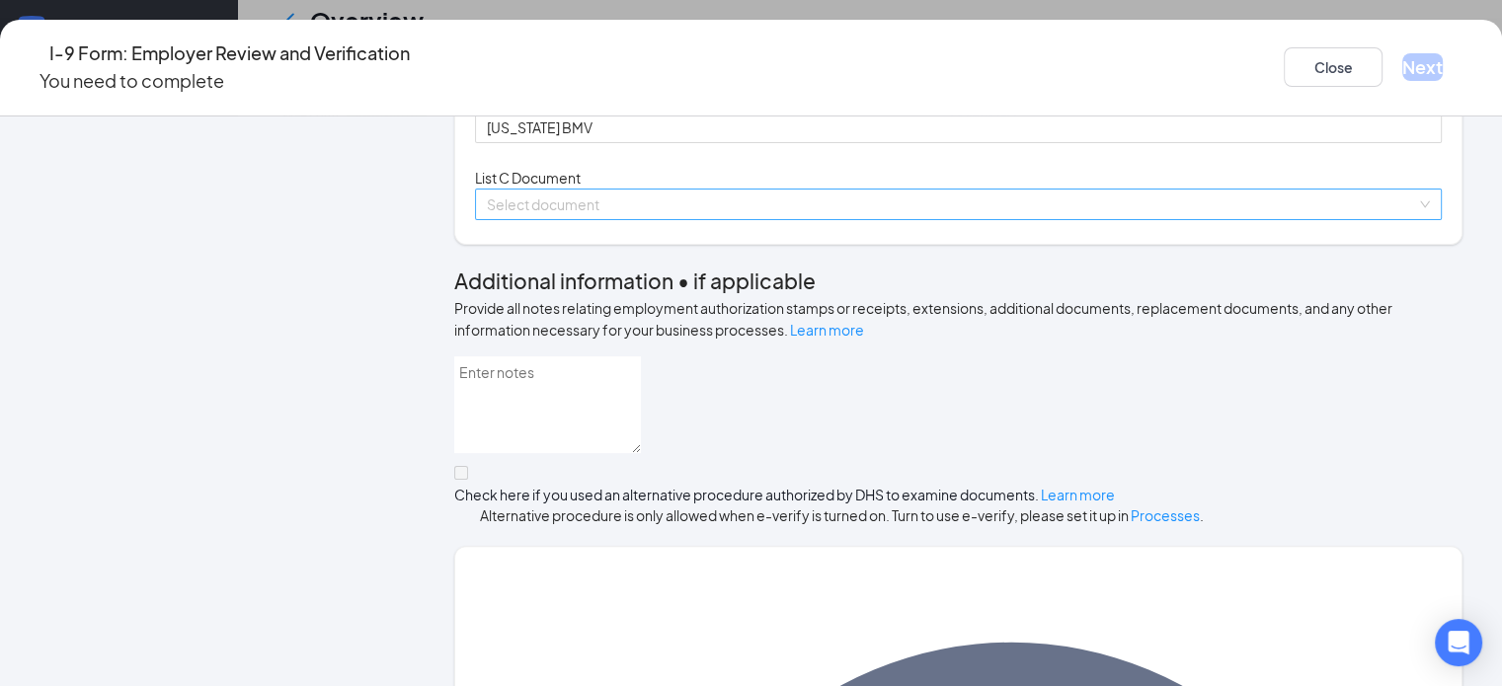
click at [589, 220] on div "Select document" at bounding box center [958, 205] width 966 height 32
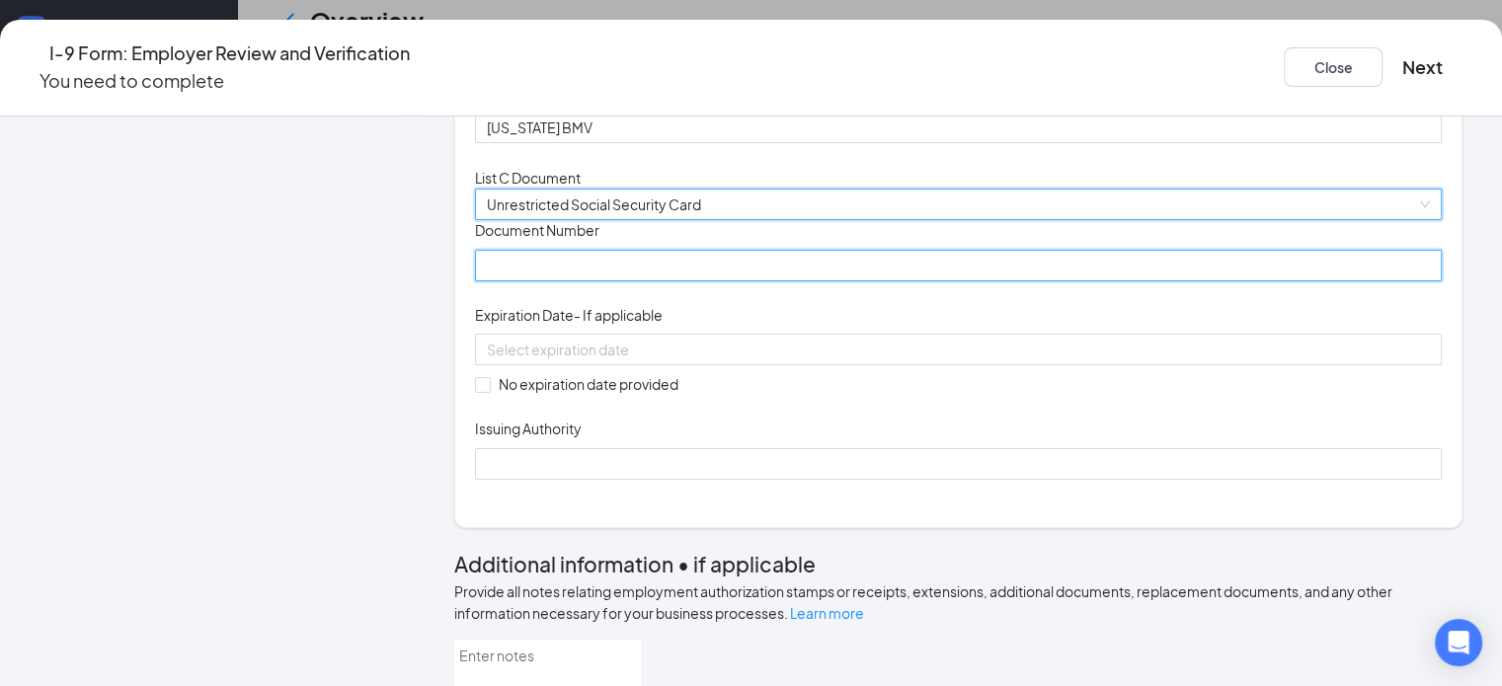
click at [561, 281] on input "Document Number" at bounding box center [958, 266] width 966 height 32
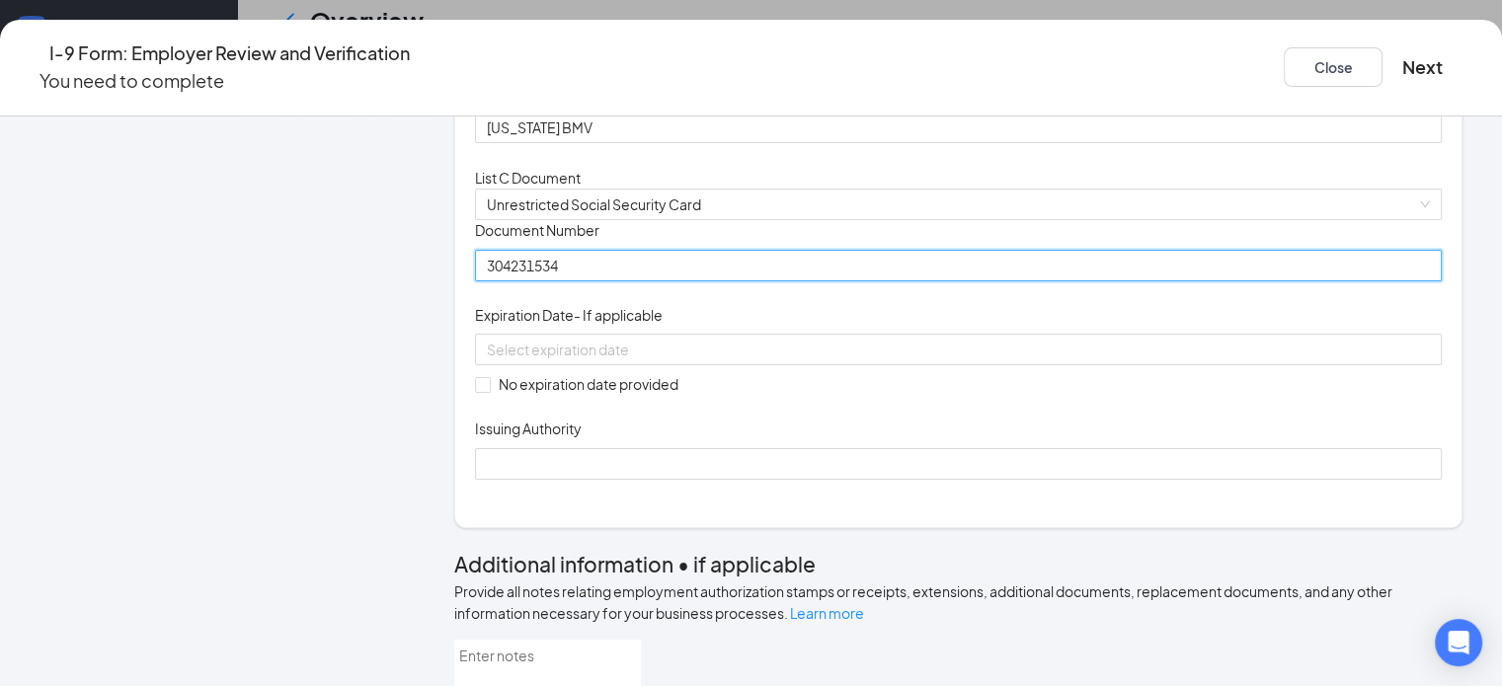
type input "304231534"
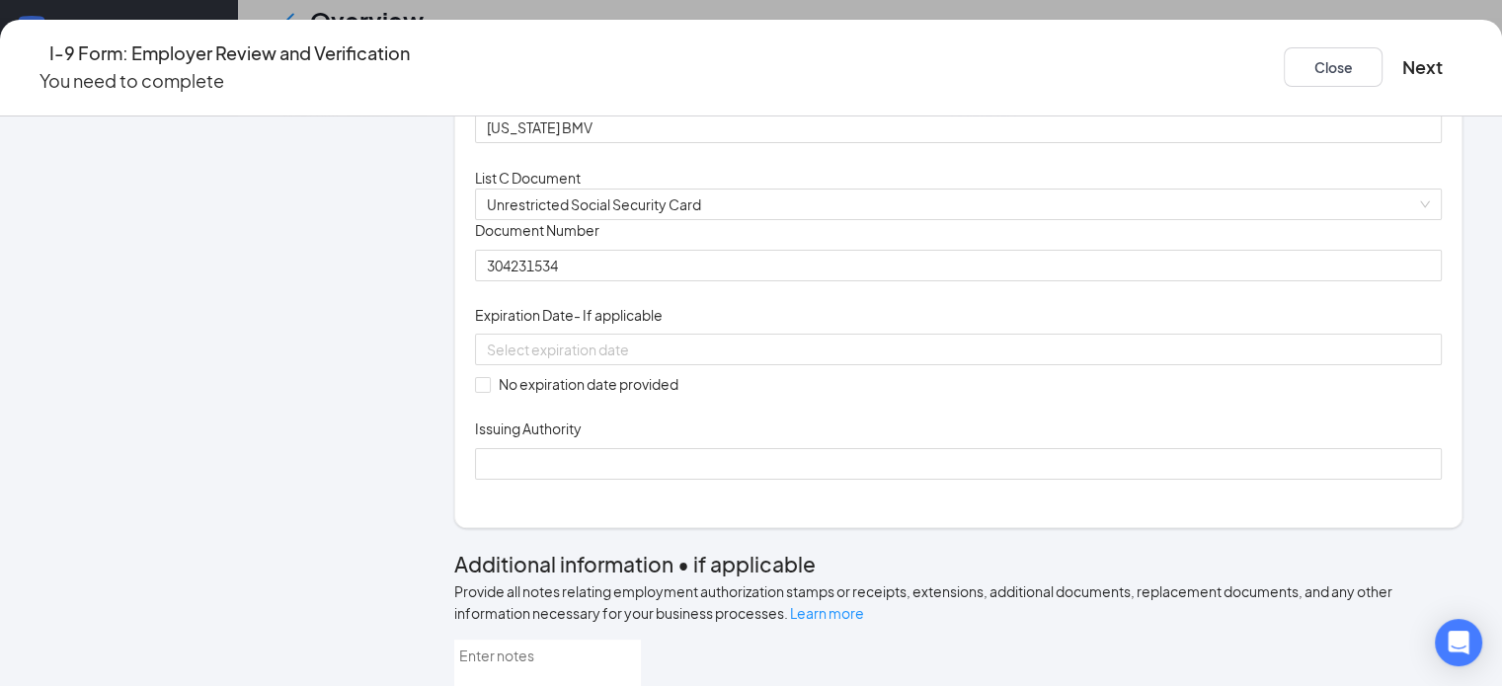
click at [975, 479] on div "Document Title Unrestricted Social Security Card Document Number 304231534 Expi…" at bounding box center [958, 349] width 966 height 259
click at [486, 393] on span at bounding box center [483, 385] width 16 height 16
click at [486, 391] on input "No expiration date provided" at bounding box center [482, 384] width 14 height 14
checkbox input "true"
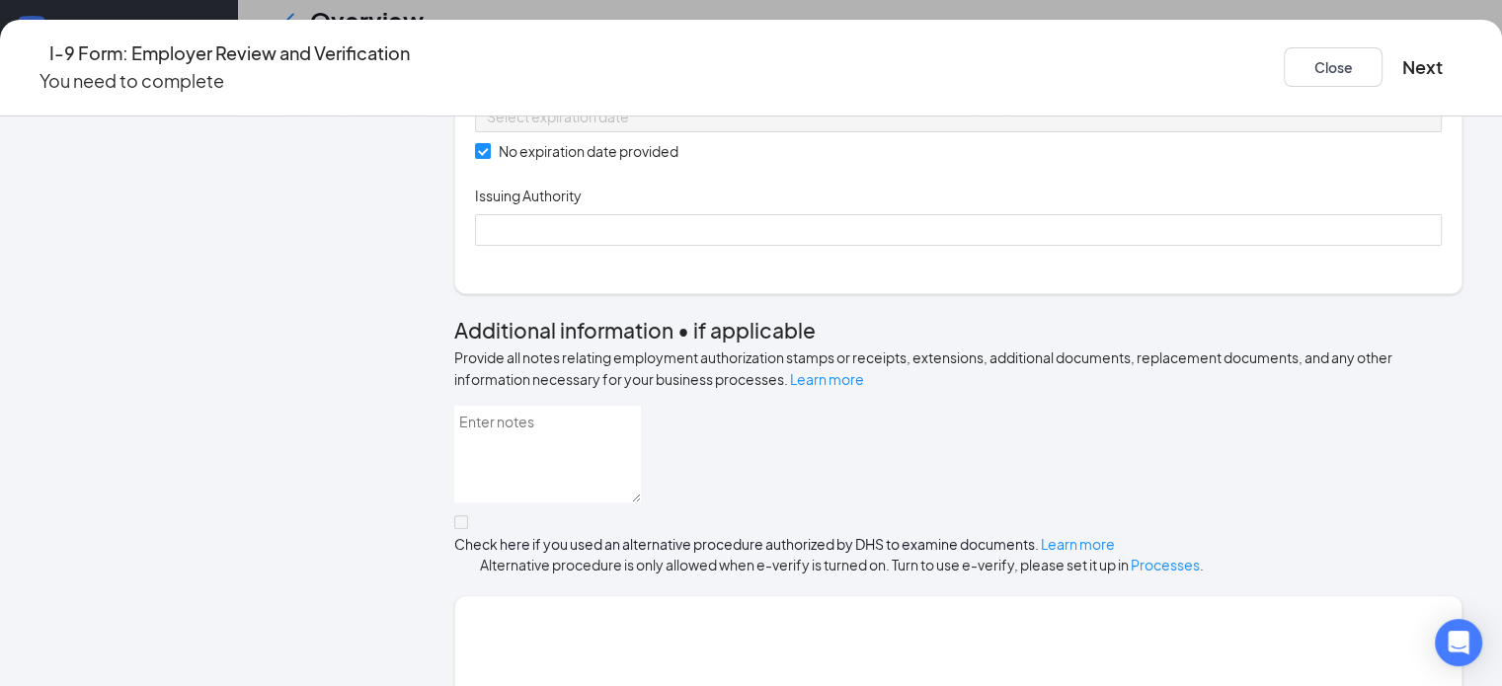
scroll to position [852, 0]
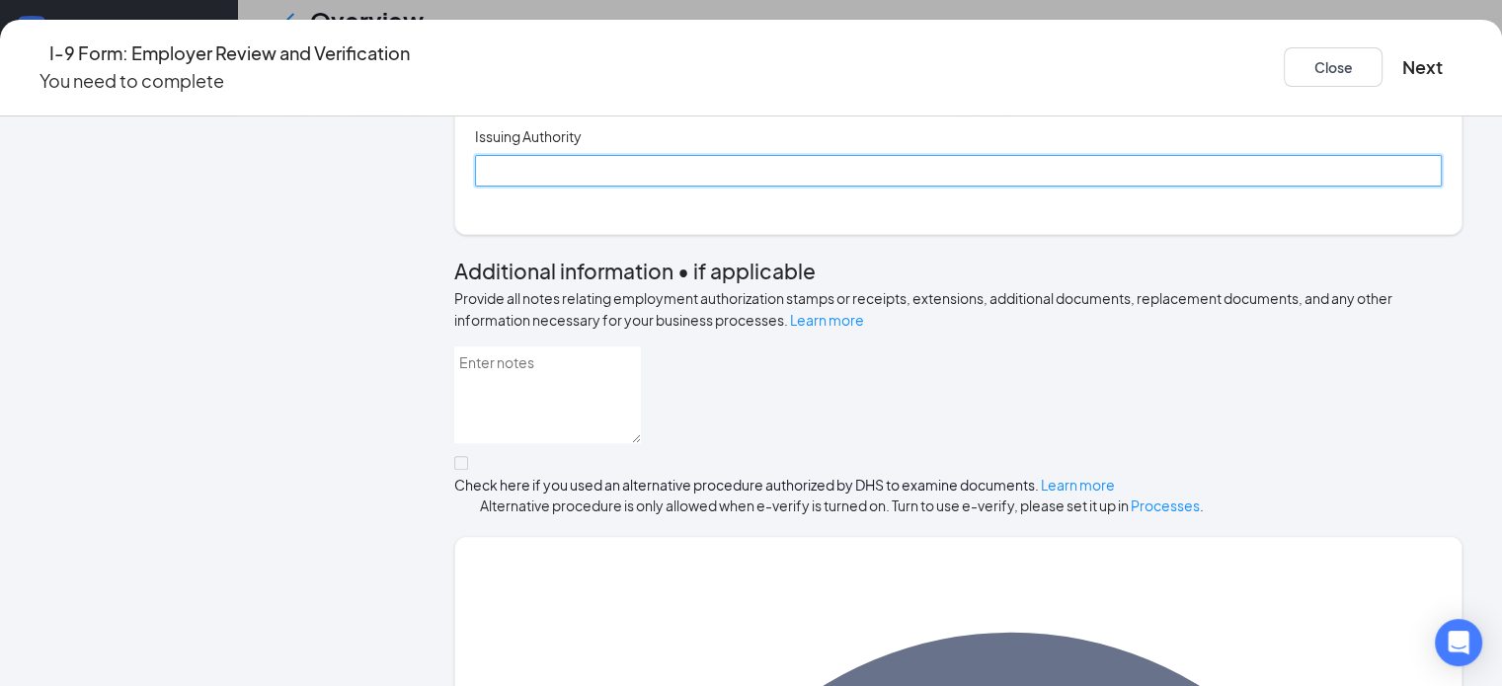
click at [536, 187] on input "Issuing Authority" at bounding box center [958, 171] width 966 height 32
type input "Social Security Administration"
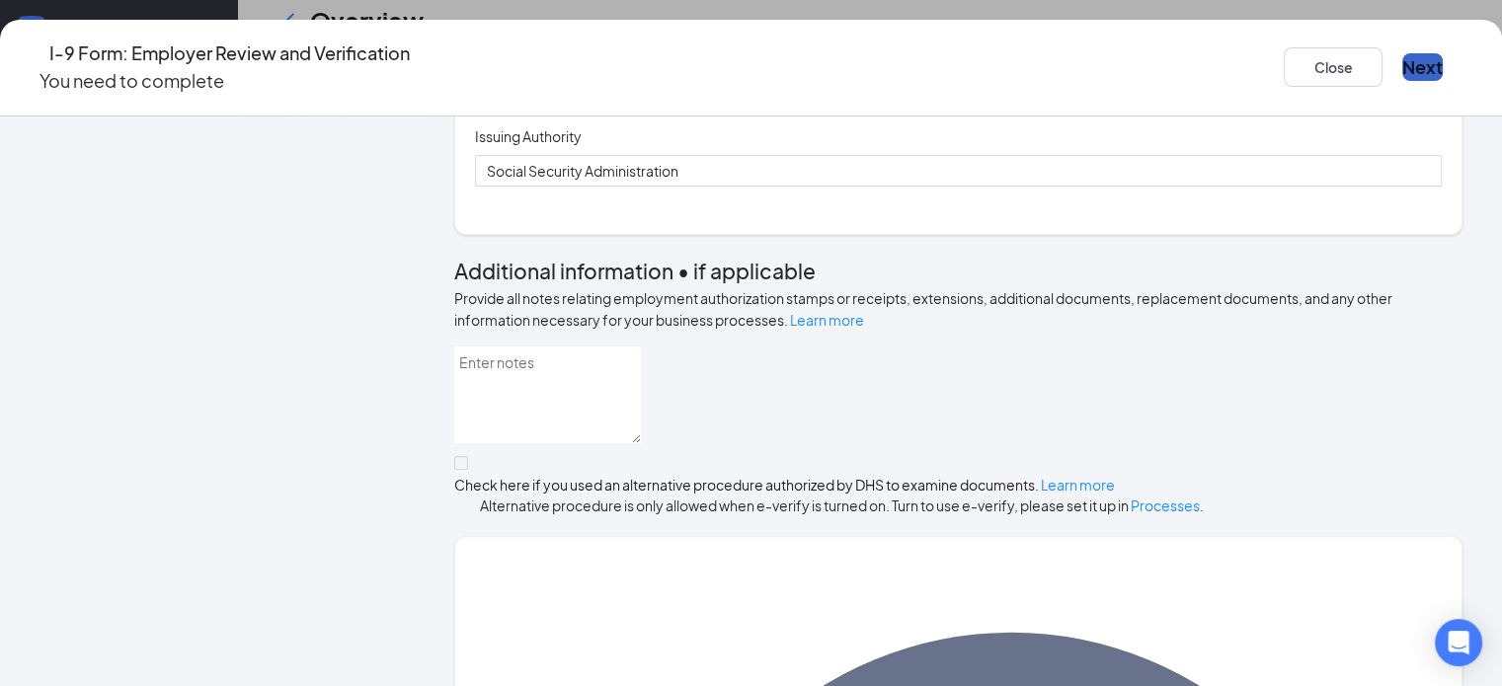
click at [1402, 54] on button "Next" at bounding box center [1422, 67] width 40 height 28
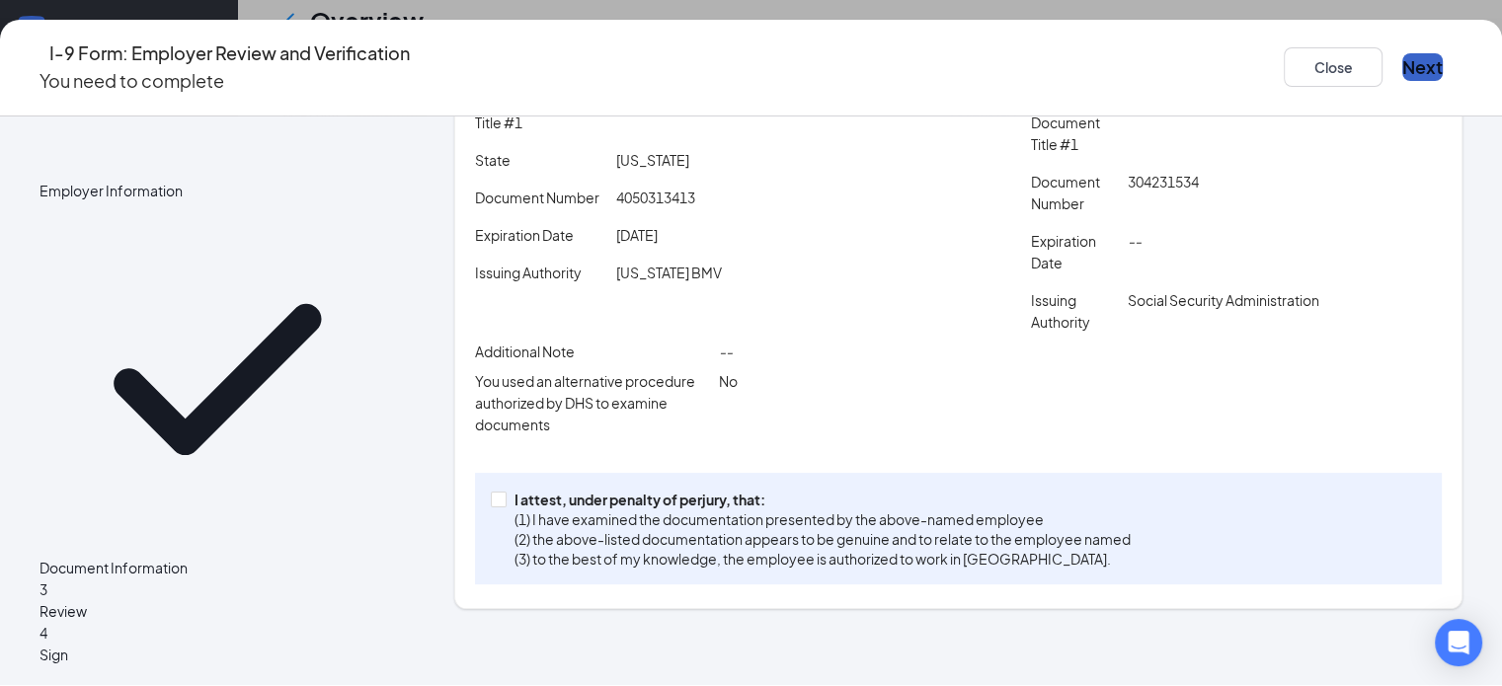
scroll to position [380, 0]
click at [501, 507] on span at bounding box center [499, 500] width 16 height 16
click at [501, 505] on input "I attest, under penalty of perjury, that: (1) I have examined the documentation…" at bounding box center [498, 499] width 14 height 14
checkbox input "true"
click at [1402, 53] on button "Next" at bounding box center [1422, 67] width 40 height 28
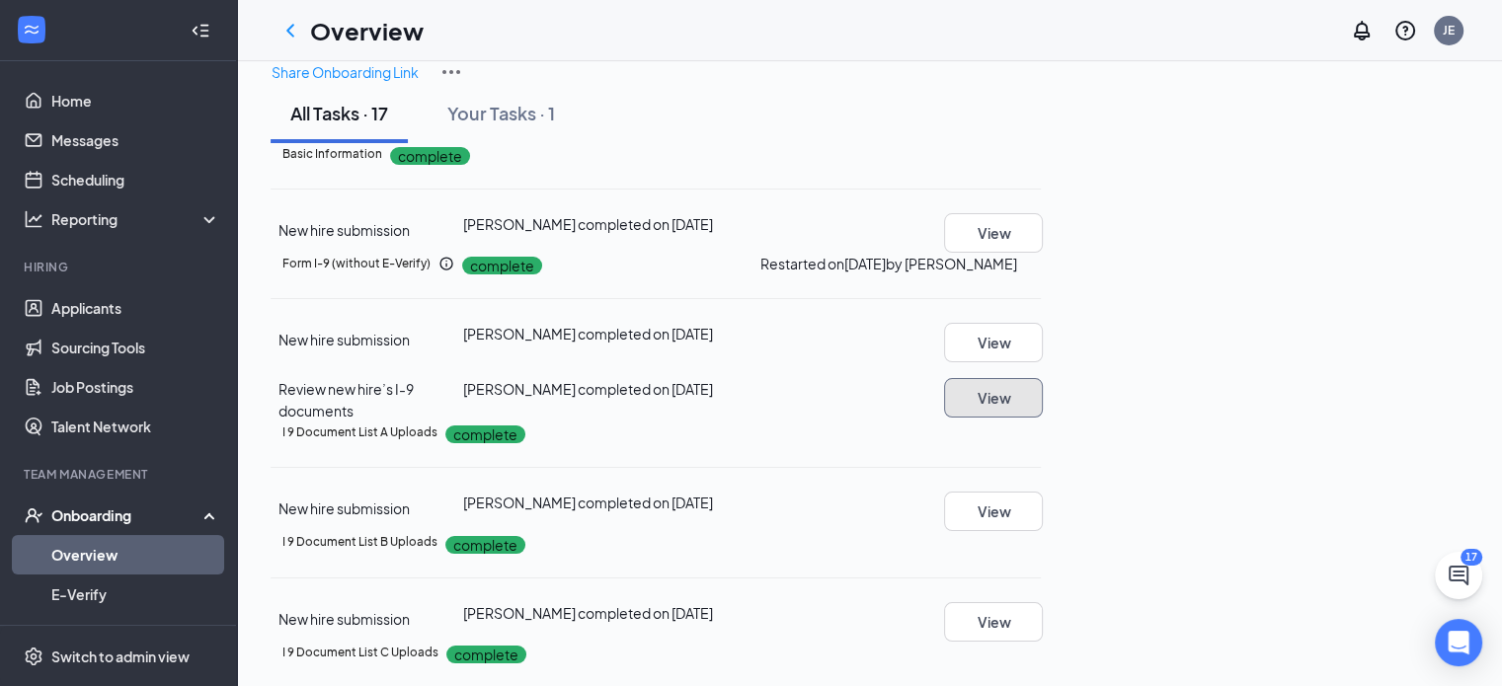
scroll to position [0, 0]
